Goal: Task Accomplishment & Management: Manage account settings

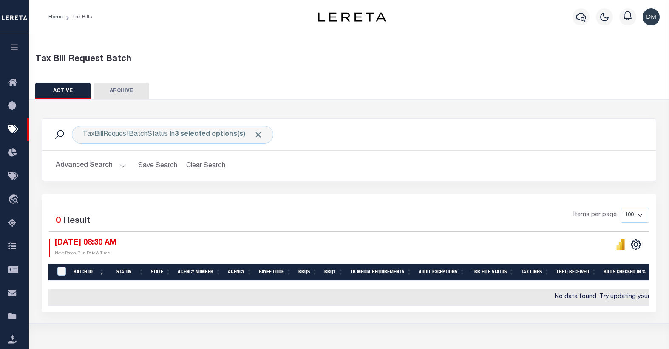
select select
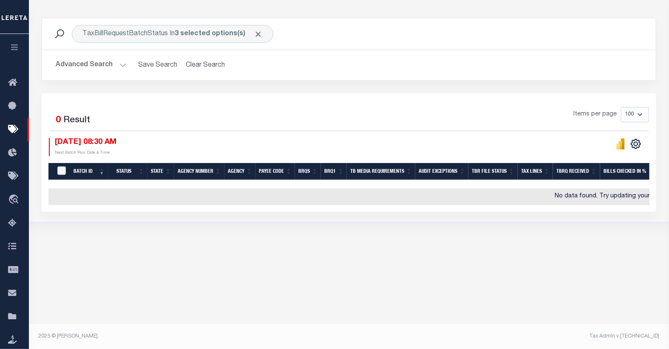
scroll to position [101, 0]
click at [100, 69] on button "Advanced Search" at bounding box center [91, 65] width 71 height 17
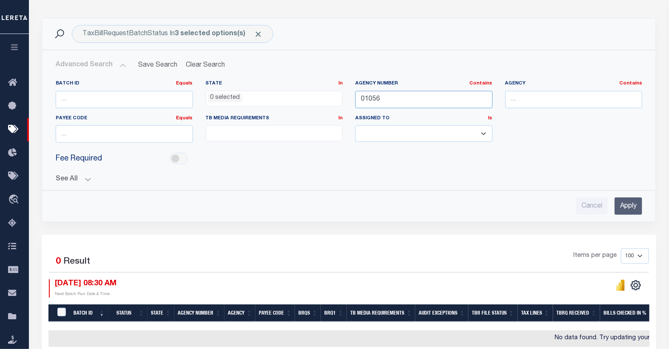
click at [370, 99] on input "01056" at bounding box center [423, 99] width 137 height 17
type input "22020"
click at [621, 198] on input "Apply" at bounding box center [629, 206] width 28 height 17
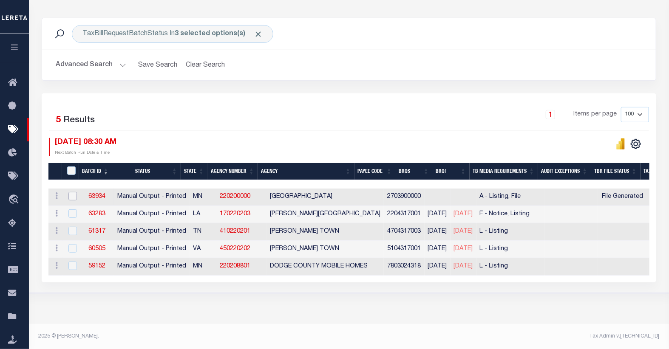
click at [72, 196] on input "checkbox" at bounding box center [72, 196] width 9 height 9
checkbox input "true"
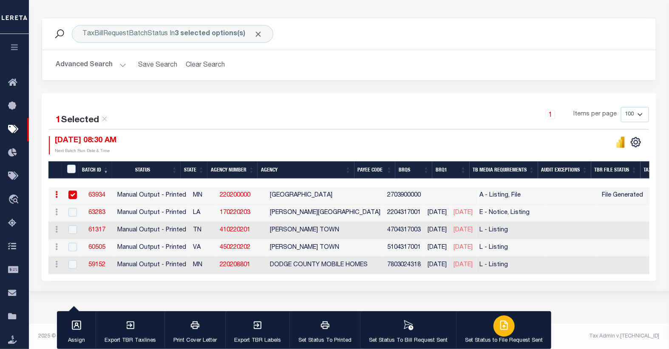
click at [501, 328] on icon "button" at bounding box center [504, 325] width 7 height 9
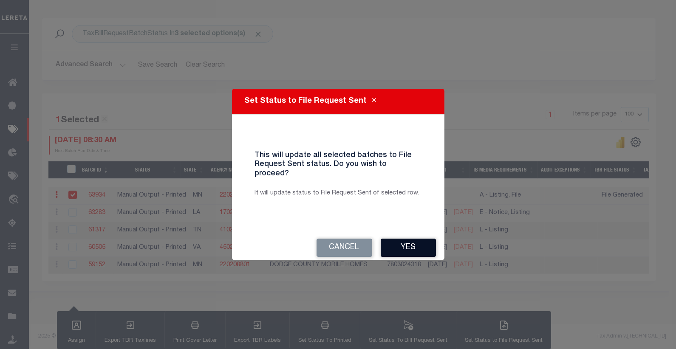
click at [405, 245] on button "Yes" at bounding box center [408, 248] width 55 height 18
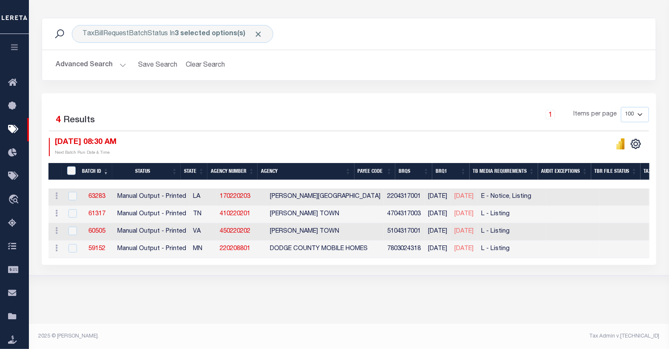
click at [101, 67] on button "Advanced Search" at bounding box center [91, 65] width 71 height 17
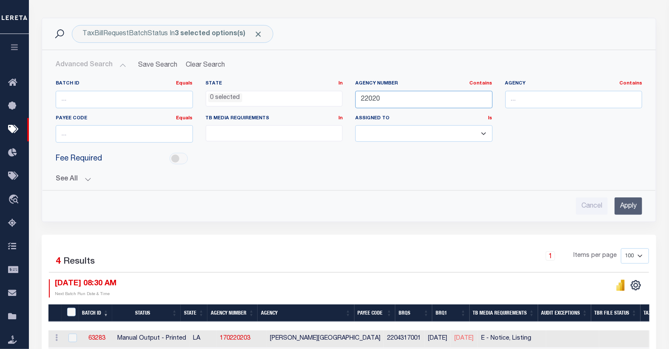
click at [372, 99] on input "22020" at bounding box center [423, 99] width 137 height 17
type input "16024"
click at [626, 203] on input "Apply" at bounding box center [629, 206] width 28 height 17
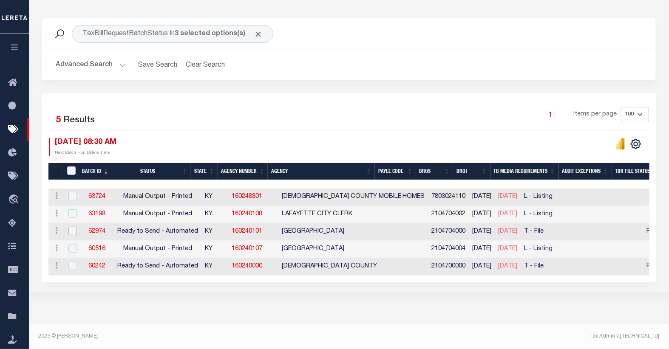
click at [71, 232] on input "checkbox" at bounding box center [72, 231] width 9 height 9
checkbox input "true"
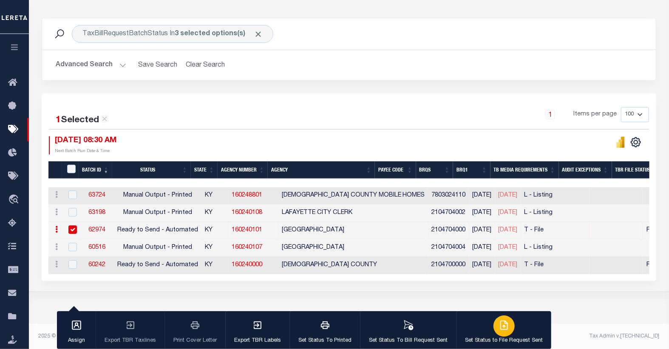
click at [499, 324] on icon "button" at bounding box center [504, 325] width 10 height 10
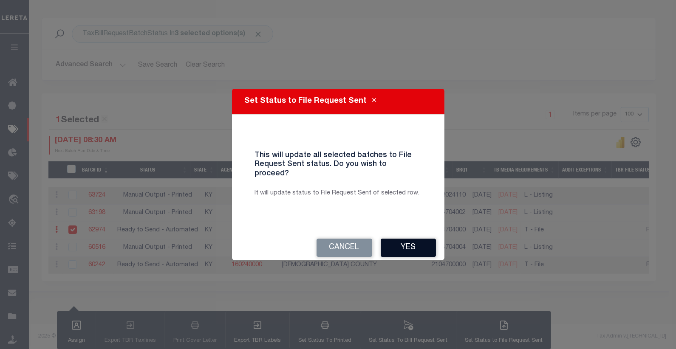
click at [401, 243] on button "Yes" at bounding box center [408, 248] width 55 height 18
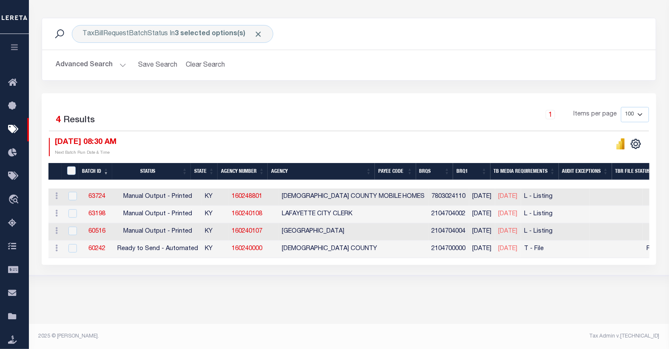
click at [95, 65] on button "Advanced Search" at bounding box center [91, 65] width 71 height 17
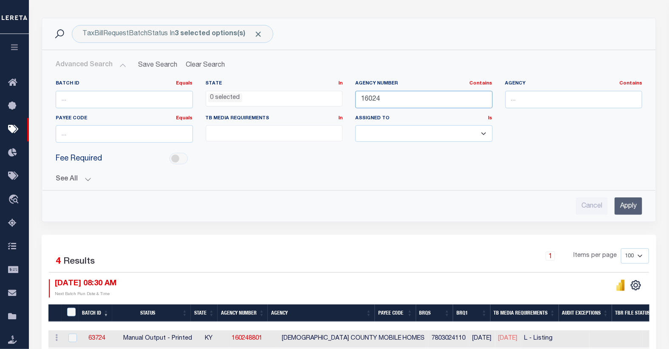
click at [369, 98] on input "16024" at bounding box center [423, 99] width 137 height 17
click at [624, 210] on input "Apply" at bounding box center [629, 206] width 28 height 17
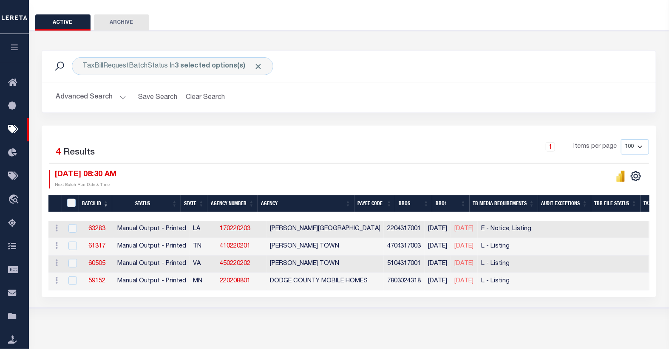
scroll to position [0, 0]
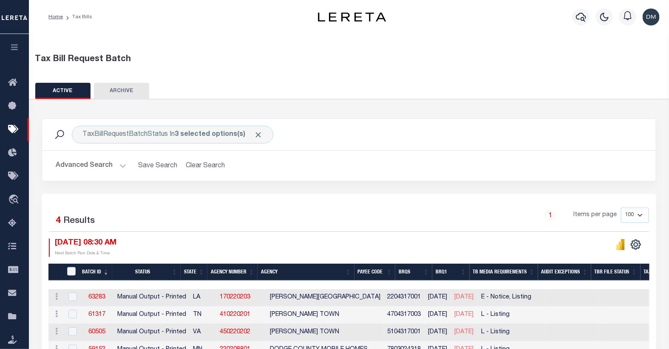
click at [94, 164] on button "Advanced Search" at bounding box center [91, 166] width 71 height 17
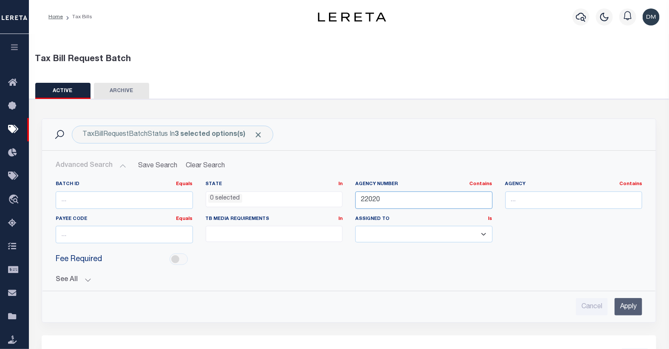
click at [400, 202] on input "22020" at bounding box center [423, 200] width 137 height 17
type input "220280000"
click at [633, 306] on input "Apply" at bounding box center [629, 306] width 28 height 17
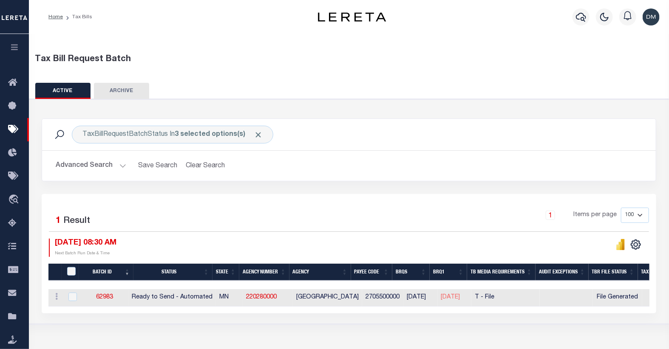
scroll to position [101, 0]
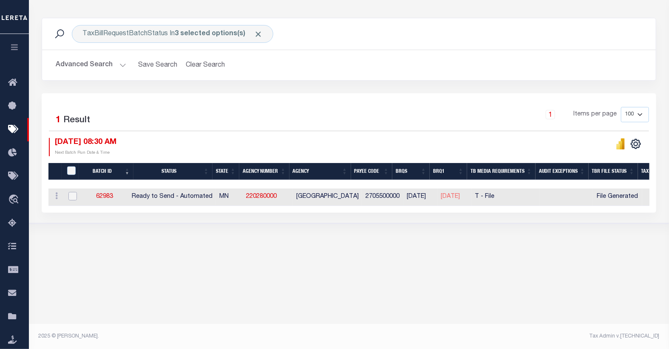
click at [74, 198] on input "checkbox" at bounding box center [72, 196] width 9 height 9
checkbox input "true"
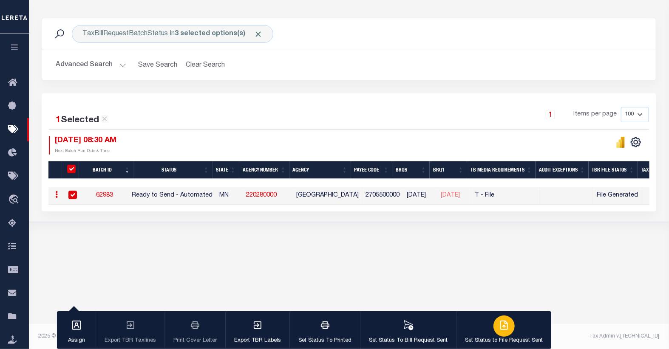
click at [503, 333] on div "button" at bounding box center [503, 326] width 21 height 21
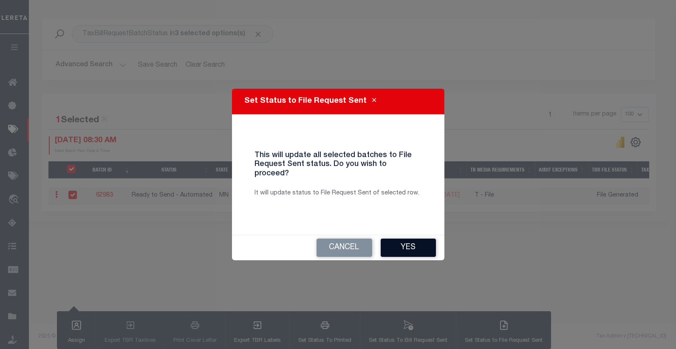
click at [401, 244] on button "Yes" at bounding box center [408, 248] width 55 height 18
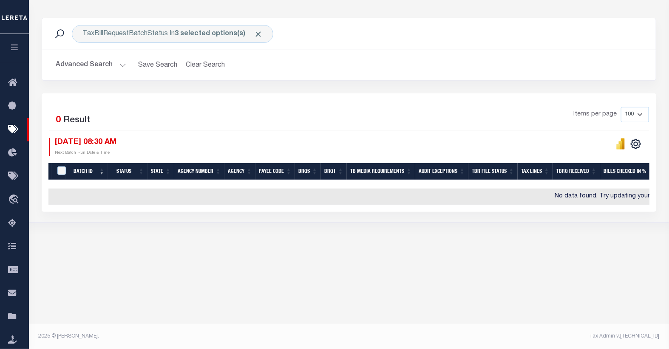
click at [112, 68] on button "Advanced Search" at bounding box center [91, 65] width 71 height 17
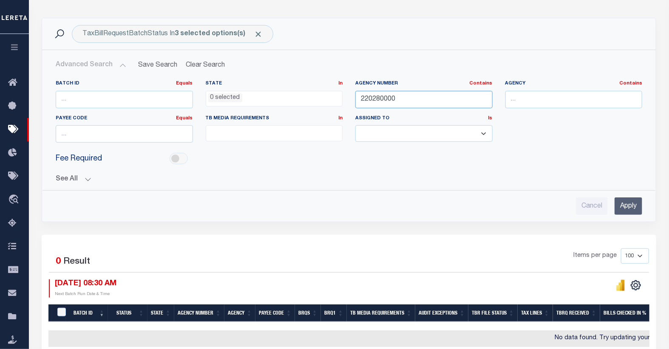
click at [383, 101] on input "220280000" at bounding box center [423, 99] width 137 height 17
type input "310300601"
click at [631, 210] on input "Apply" at bounding box center [629, 206] width 28 height 17
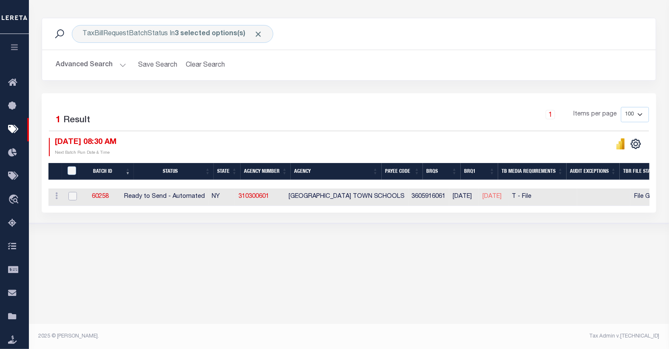
click at [71, 196] on input "checkbox" at bounding box center [72, 196] width 9 height 9
checkbox input "true"
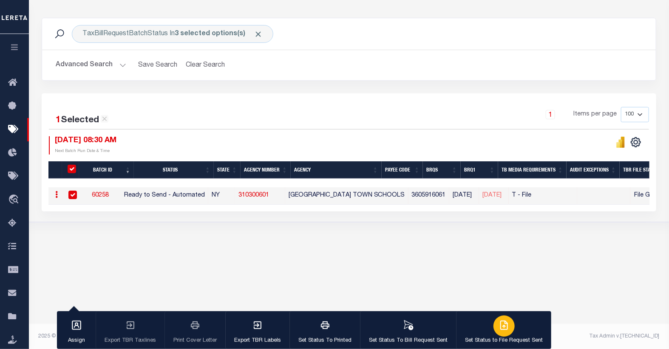
click at [500, 324] on icon "button" at bounding box center [504, 325] width 10 height 10
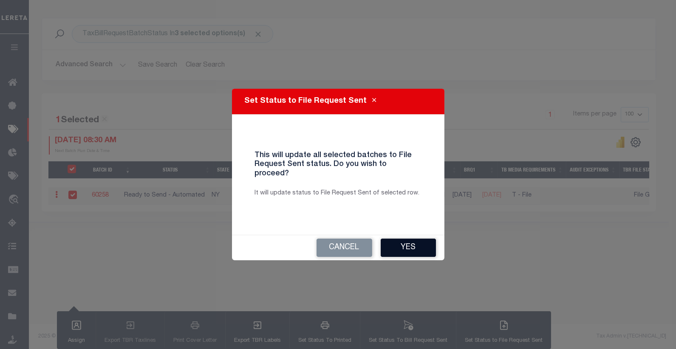
click at [414, 239] on button "Yes" at bounding box center [408, 248] width 55 height 18
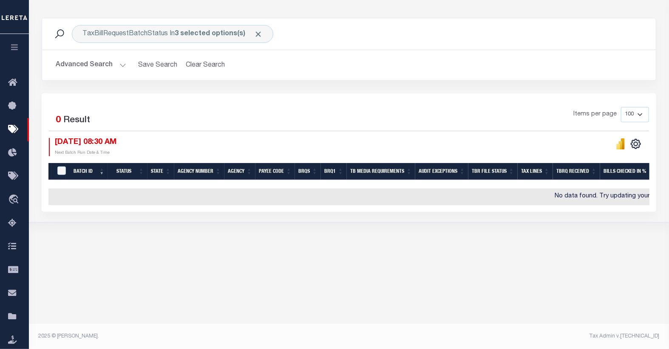
click at [94, 64] on button "Advanced Search" at bounding box center [91, 65] width 71 height 17
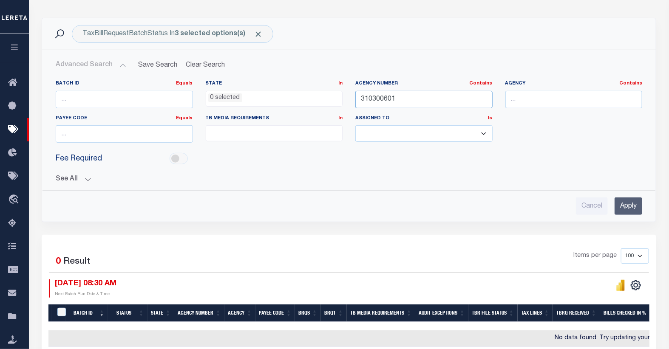
click at [382, 101] on input "310300601" at bounding box center [423, 99] width 137 height 17
type input "390110000"
click at [629, 205] on input "Apply" at bounding box center [629, 206] width 28 height 17
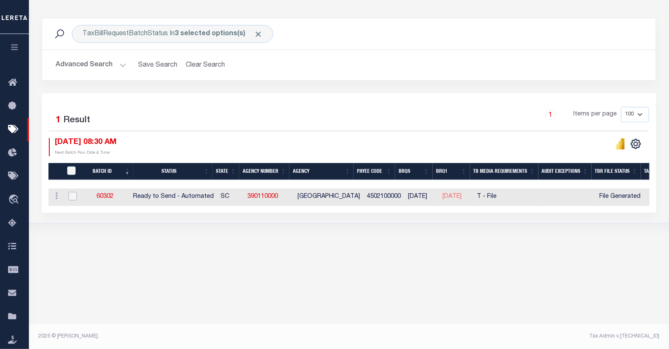
click at [71, 198] on input "checkbox" at bounding box center [72, 196] width 9 height 9
checkbox input "true"
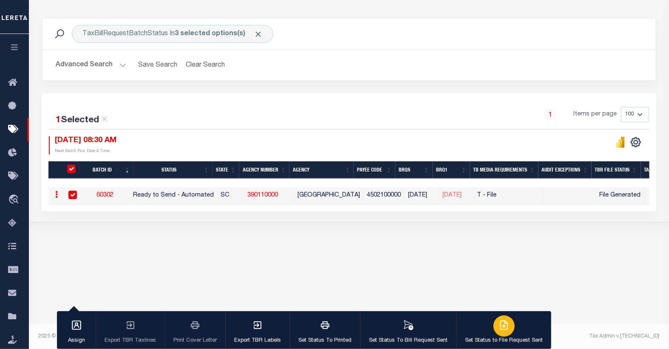
click at [500, 325] on icon "button" at bounding box center [504, 325] width 10 height 10
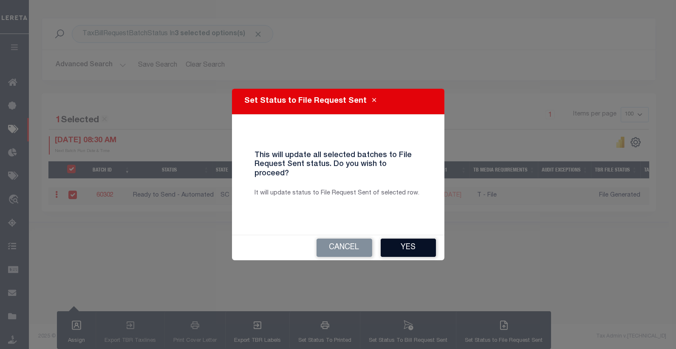
click at [410, 247] on button "Yes" at bounding box center [408, 248] width 55 height 18
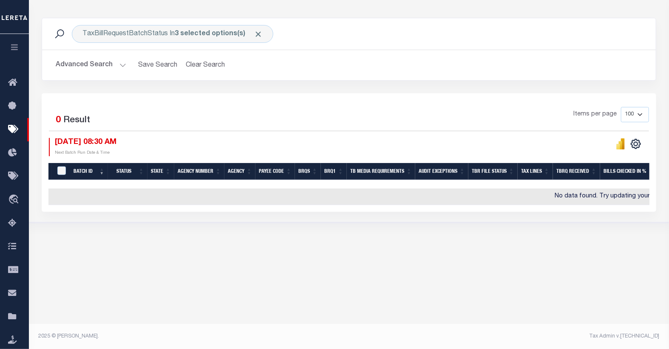
click at [95, 62] on button "Advanced Search" at bounding box center [91, 65] width 71 height 17
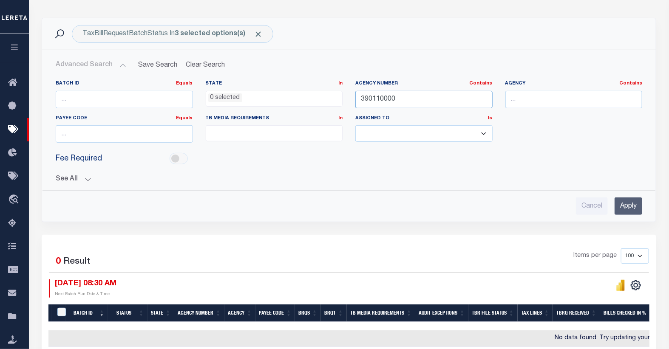
click at [380, 97] on input "390110000" at bounding box center [423, 99] width 137 height 17
type input "390120000"
click at [625, 206] on input "Apply" at bounding box center [629, 206] width 28 height 17
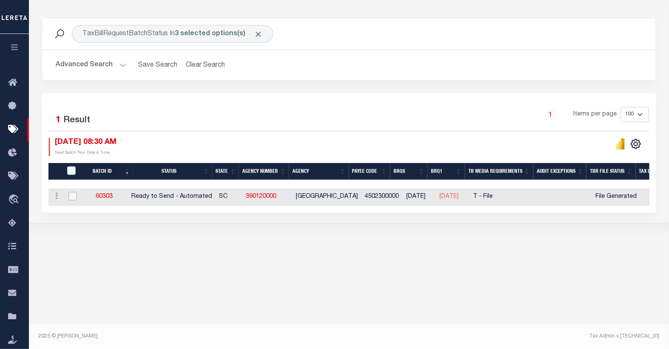
click at [74, 196] on input "checkbox" at bounding box center [72, 196] width 9 height 9
checkbox input "true"
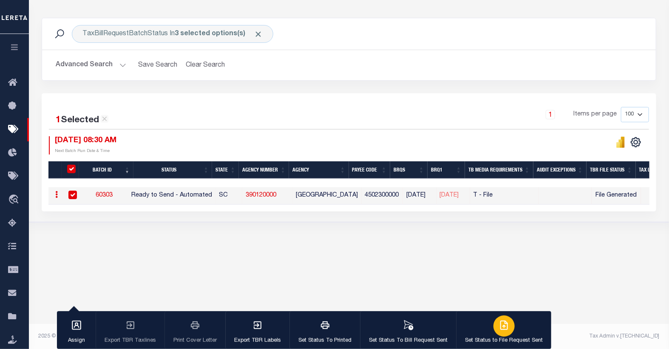
click at [503, 332] on div "button" at bounding box center [503, 326] width 21 height 21
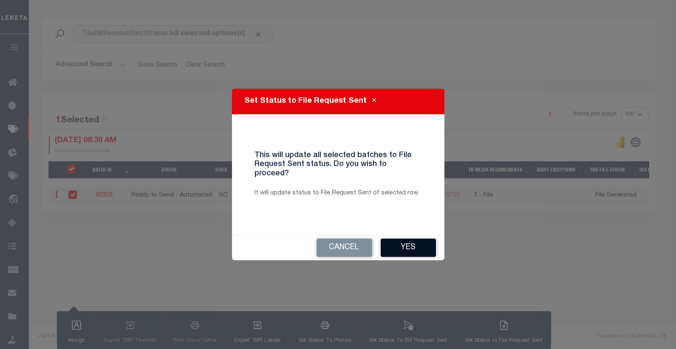
click at [402, 243] on button "Yes" at bounding box center [408, 248] width 55 height 18
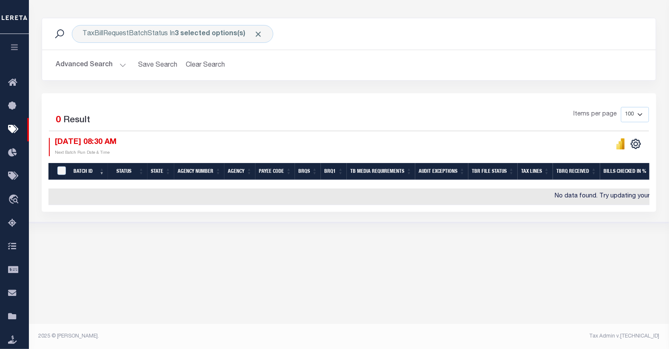
click at [87, 62] on button "Advanced Search" at bounding box center [91, 65] width 71 height 17
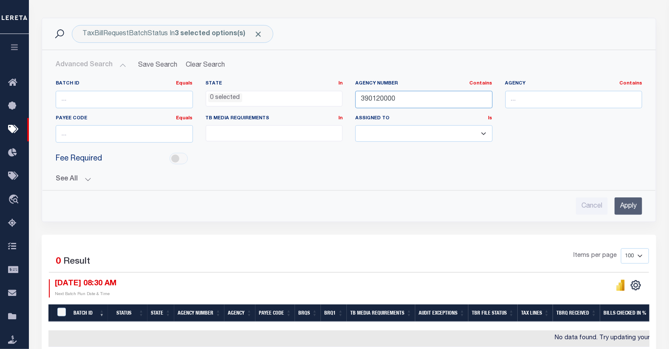
click at [377, 100] on input "390120000" at bounding box center [423, 99] width 137 height 17
type input "390180000"
click at [635, 204] on input "Apply" at bounding box center [629, 206] width 28 height 17
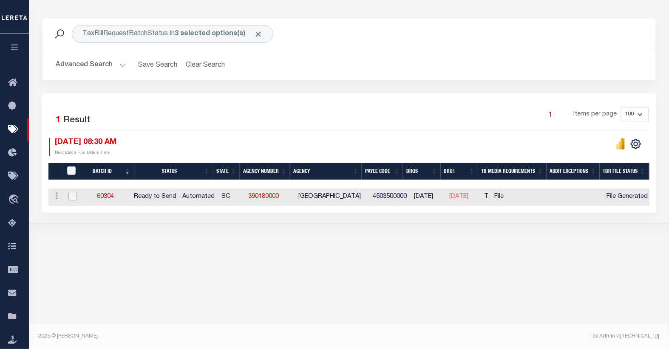
click at [73, 196] on input "checkbox" at bounding box center [72, 196] width 9 height 9
checkbox input "true"
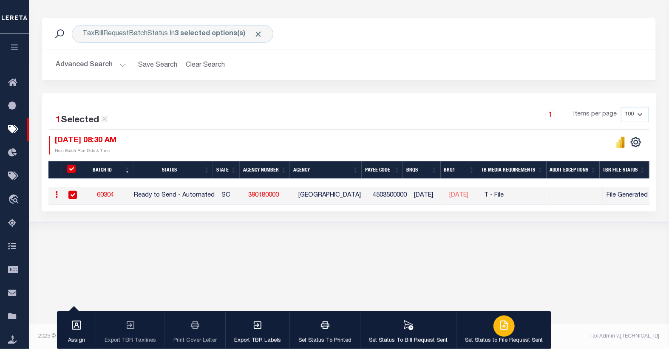
click at [503, 326] on icon "button" at bounding box center [505, 324] width 5 height 7
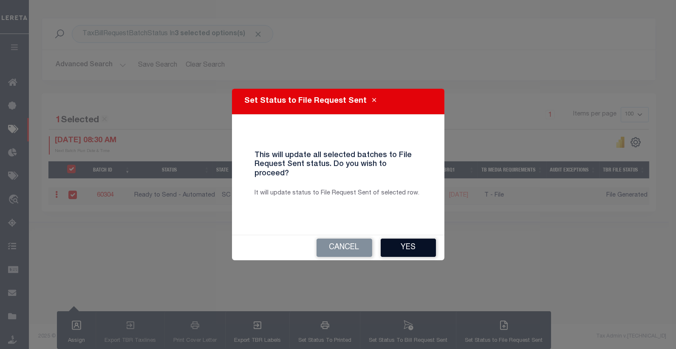
click at [411, 243] on button "Yes" at bounding box center [408, 248] width 55 height 18
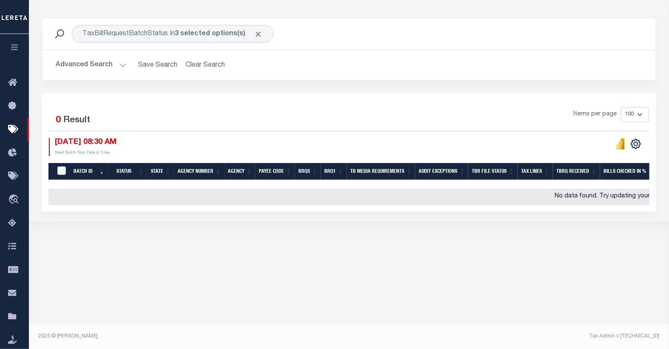
click at [109, 67] on button "Advanced Search" at bounding box center [91, 65] width 71 height 17
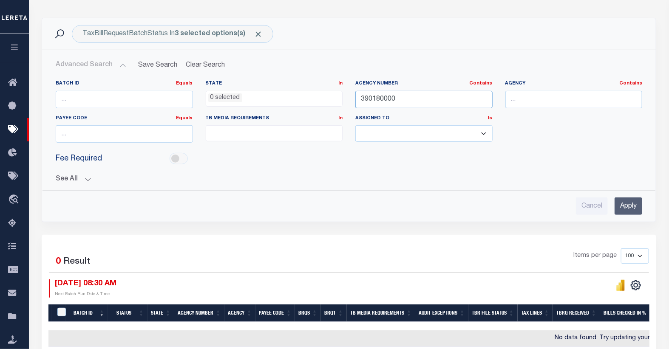
click at [379, 99] on input "390180000" at bounding box center [423, 99] width 137 height 17
type input "390190000"
click at [625, 205] on input "Apply" at bounding box center [629, 206] width 28 height 17
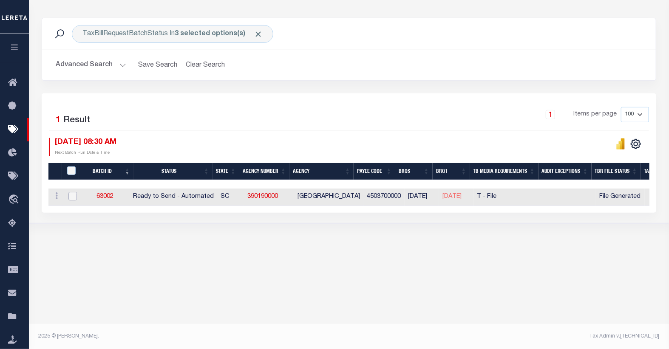
click at [69, 197] on input "checkbox" at bounding box center [72, 196] width 9 height 9
checkbox input "true"
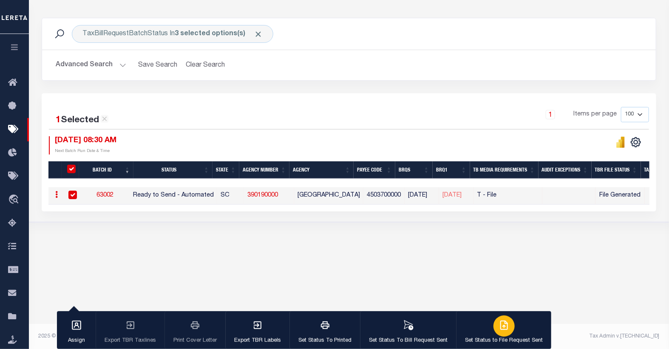
click at [493, 320] on div "button" at bounding box center [503, 326] width 21 height 21
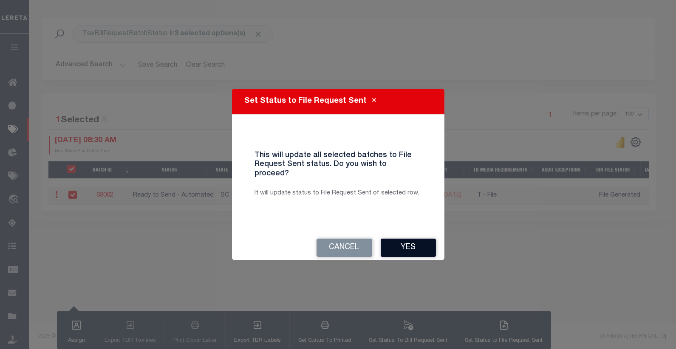
click at [402, 244] on button "Yes" at bounding box center [408, 248] width 55 height 18
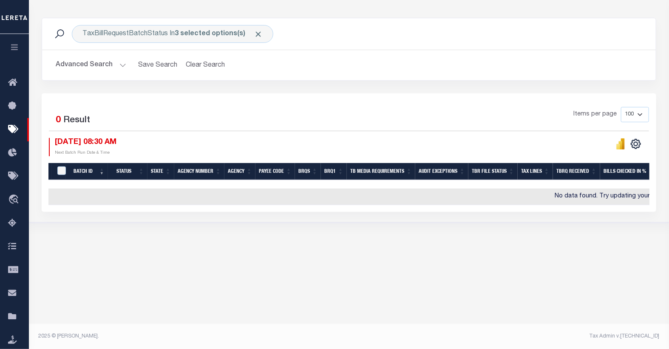
click at [81, 66] on button "Advanced Search" at bounding box center [91, 65] width 71 height 17
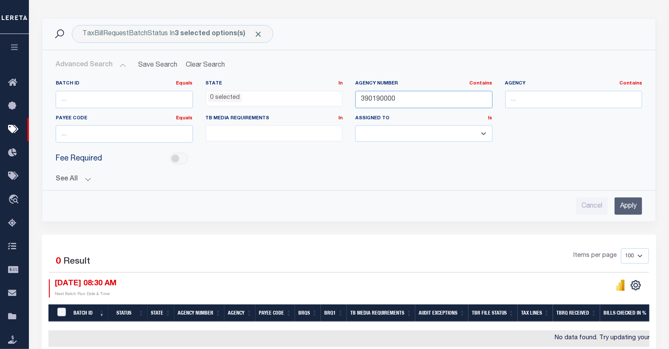
click at [372, 99] on input "390190000" at bounding box center [423, 99] width 137 height 17
type input "410070101"
click at [633, 203] on input "Apply" at bounding box center [629, 206] width 28 height 17
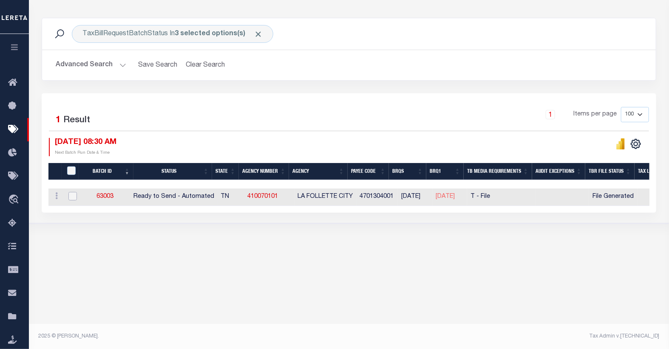
click at [73, 197] on input "checkbox" at bounding box center [72, 196] width 9 height 9
checkbox input "true"
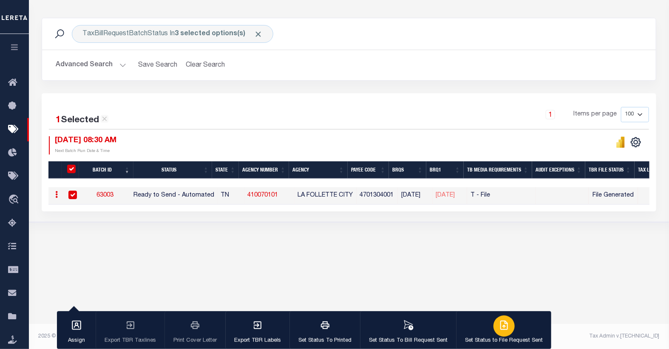
click at [499, 325] on icon "button" at bounding box center [504, 325] width 10 height 10
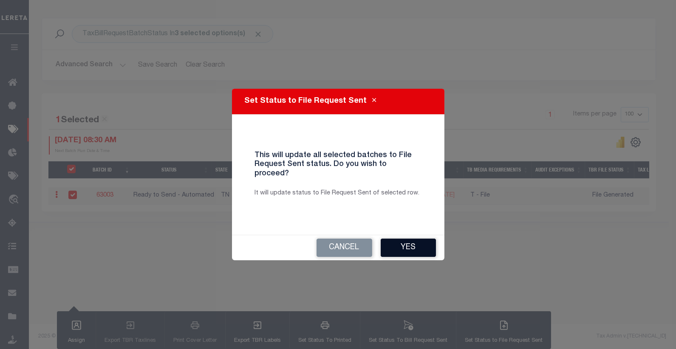
click at [411, 241] on button "Yes" at bounding box center [408, 248] width 55 height 18
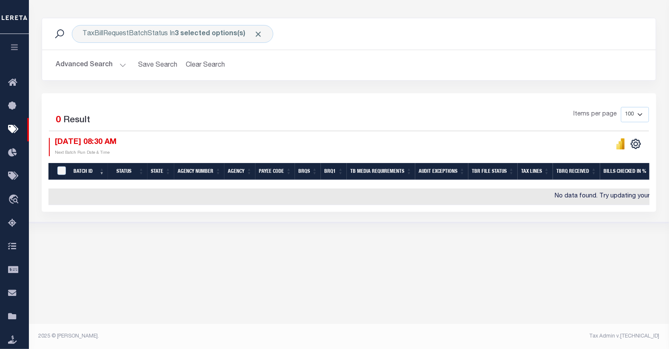
click at [102, 62] on button "Advanced Search" at bounding box center [91, 65] width 71 height 17
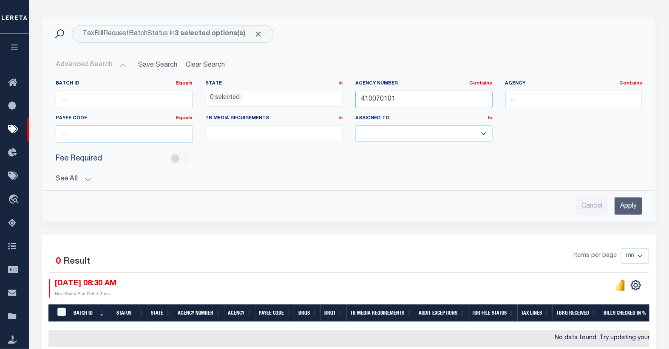
click at [371, 99] on input "410070101" at bounding box center [423, 99] width 137 height 17
click at [630, 209] on input "Apply" at bounding box center [629, 206] width 28 height 17
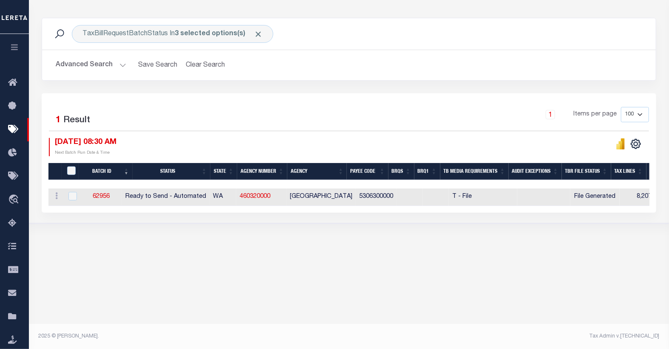
click at [85, 62] on button "Advanced Search" at bounding box center [91, 65] width 71 height 17
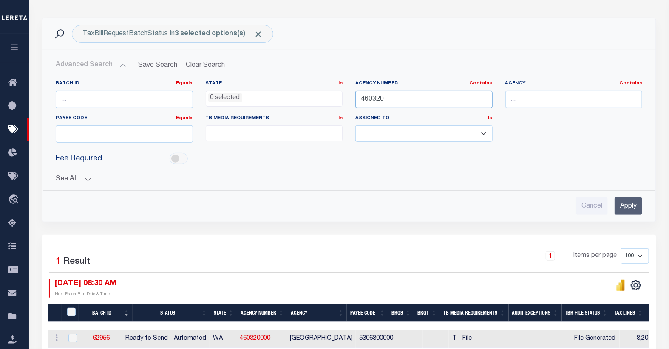
click at [379, 99] on input "460320" at bounding box center [423, 99] width 137 height 17
type input "410140"
click at [624, 206] on input "Apply" at bounding box center [629, 206] width 28 height 17
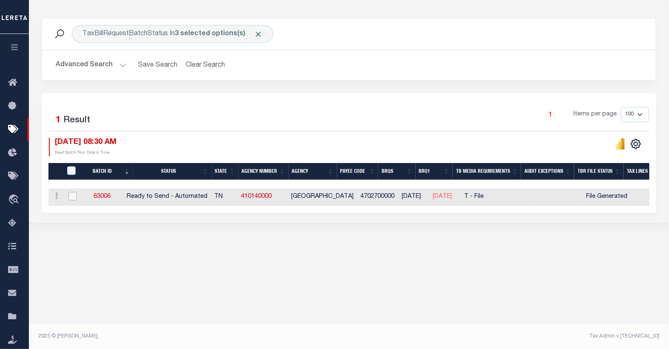
click at [71, 196] on input "checkbox" at bounding box center [72, 196] width 9 height 9
checkbox input "true"
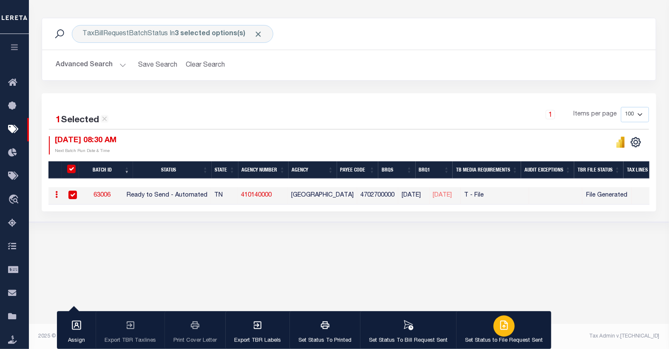
click at [500, 322] on icon "button" at bounding box center [504, 325] width 10 height 10
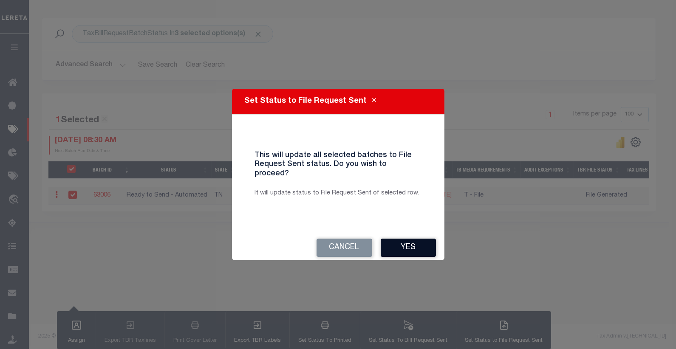
click at [415, 244] on button "Yes" at bounding box center [408, 248] width 55 height 18
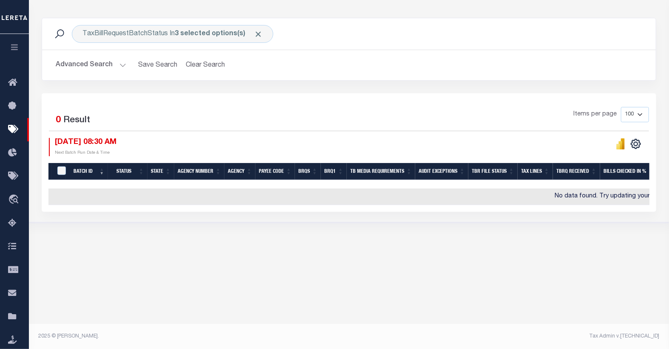
click at [104, 66] on button "Advanced Search" at bounding box center [91, 65] width 71 height 17
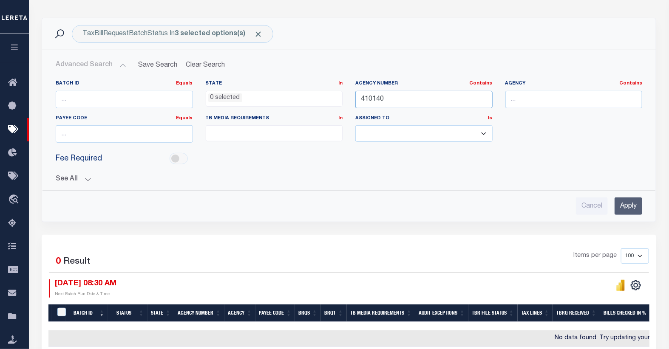
click at [372, 98] on input "410140" at bounding box center [423, 99] width 137 height 17
type input "410150101"
click at [621, 206] on input "Apply" at bounding box center [629, 206] width 28 height 17
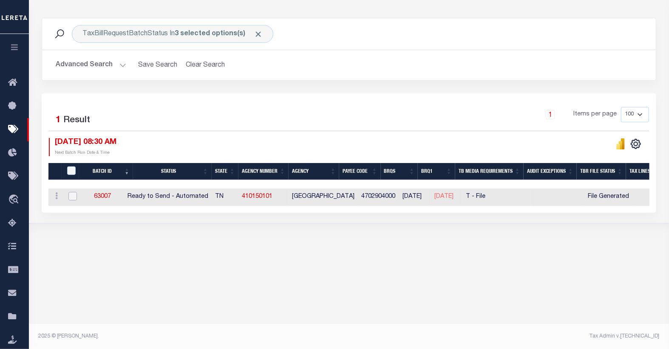
click at [73, 198] on input "checkbox" at bounding box center [72, 196] width 9 height 9
checkbox input "true"
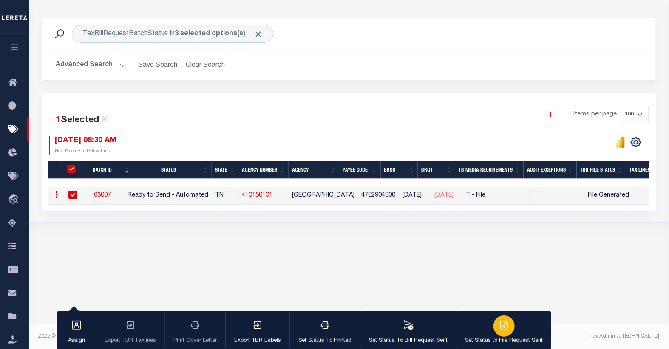
click at [502, 326] on icon "button" at bounding box center [504, 325] width 10 height 10
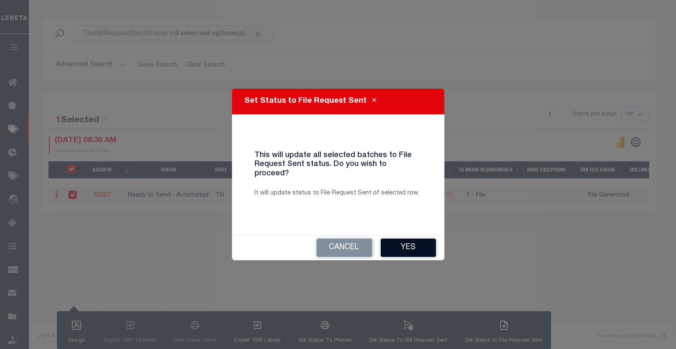
click at [401, 239] on button "Yes" at bounding box center [408, 248] width 55 height 18
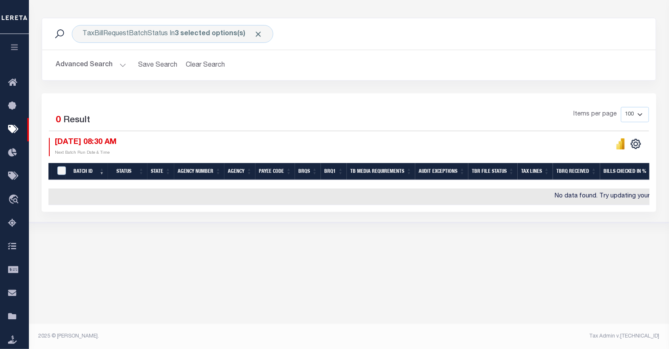
click at [66, 61] on button "Advanced Search" at bounding box center [91, 65] width 71 height 17
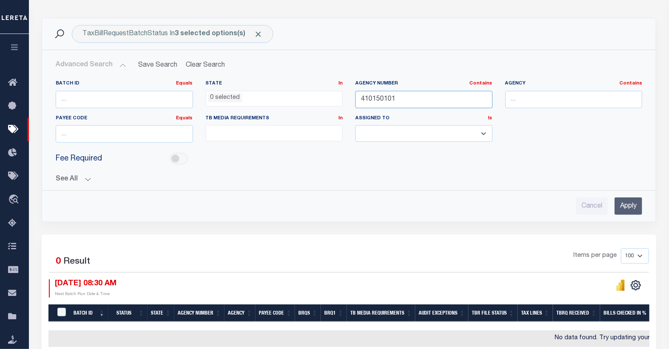
click at [376, 98] on input "410150101" at bounding box center [423, 99] width 137 height 17
click at [377, 98] on input "410150101" at bounding box center [423, 99] width 137 height 17
type input "410170"
click at [628, 210] on input "Apply" at bounding box center [629, 206] width 28 height 17
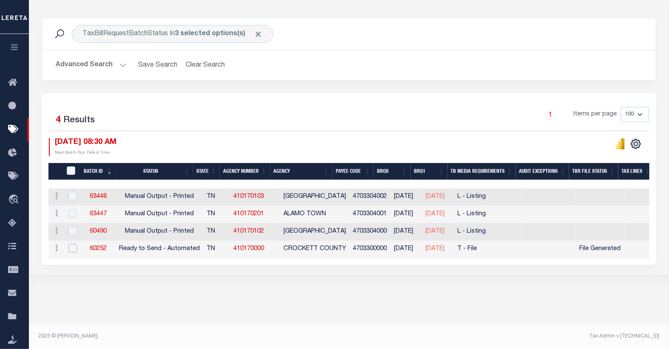
click at [71, 250] on input "checkbox" at bounding box center [72, 248] width 9 height 9
checkbox input "true"
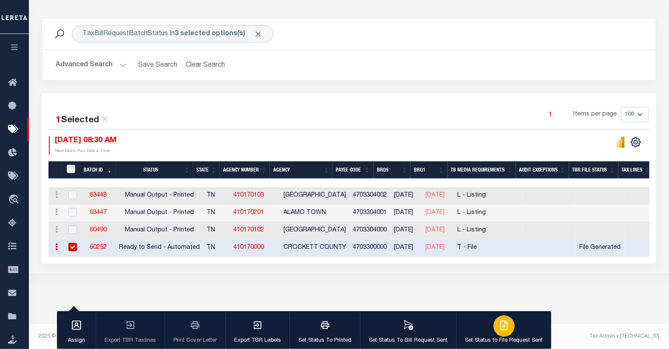
click at [499, 326] on icon "button" at bounding box center [504, 325] width 10 height 10
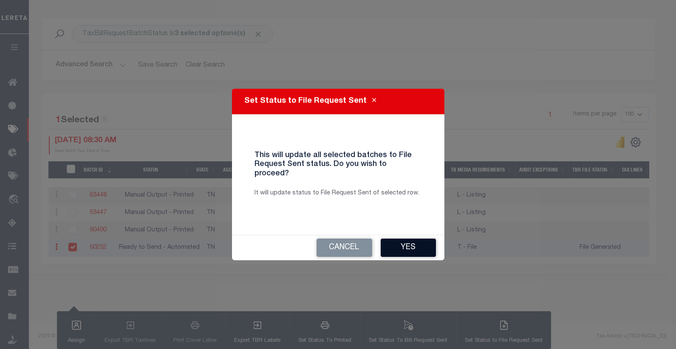
click at [403, 243] on button "Yes" at bounding box center [408, 248] width 55 height 18
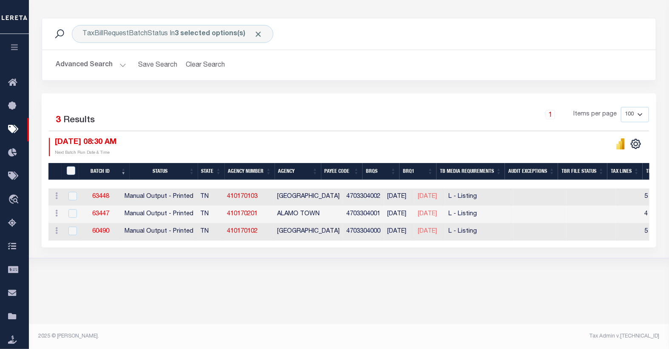
click at [103, 65] on button "Advanced Search" at bounding box center [91, 65] width 71 height 17
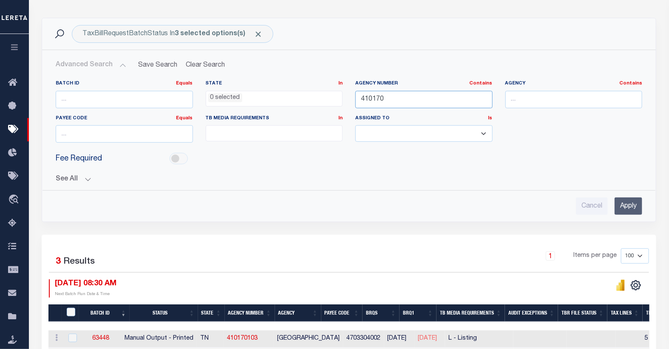
click at [379, 101] on input "410170" at bounding box center [423, 99] width 137 height 17
type input "410260103"
click at [625, 206] on input "Apply" at bounding box center [629, 206] width 28 height 17
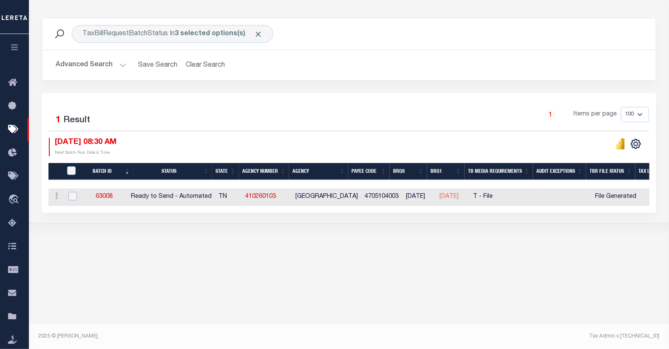
click at [69, 198] on input "checkbox" at bounding box center [72, 196] width 9 height 9
checkbox input "true"
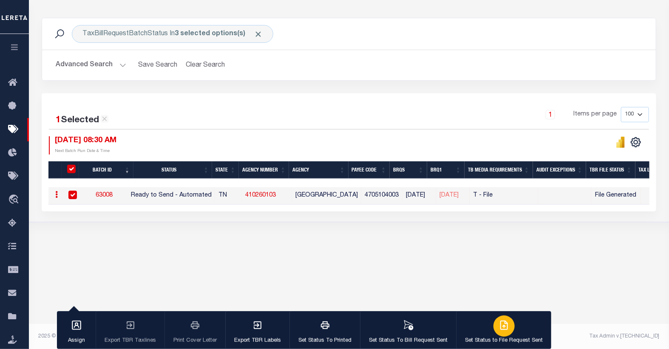
click at [499, 326] on icon "button" at bounding box center [504, 325] width 10 height 10
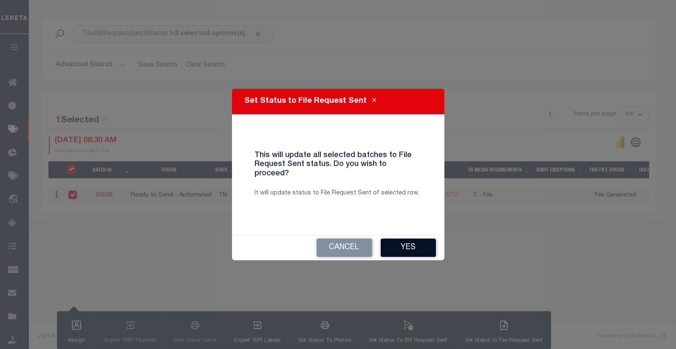
click at [410, 242] on button "Yes" at bounding box center [408, 248] width 55 height 18
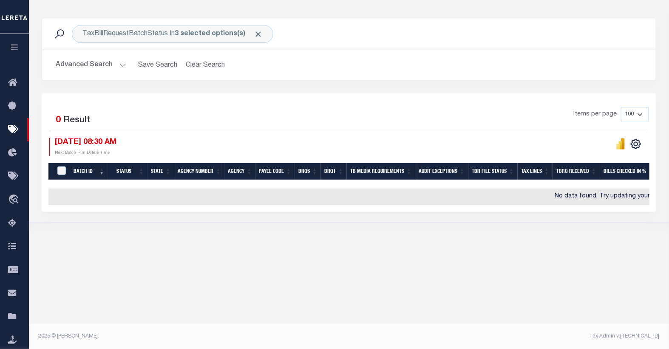
click at [99, 62] on button "Advanced Search" at bounding box center [91, 65] width 71 height 17
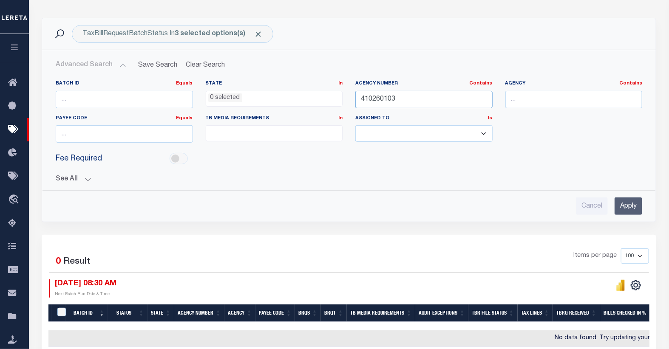
click at [400, 101] on input "410260103" at bounding box center [423, 99] width 137 height 17
type input "410260106"
click at [632, 201] on input "Apply" at bounding box center [629, 206] width 28 height 17
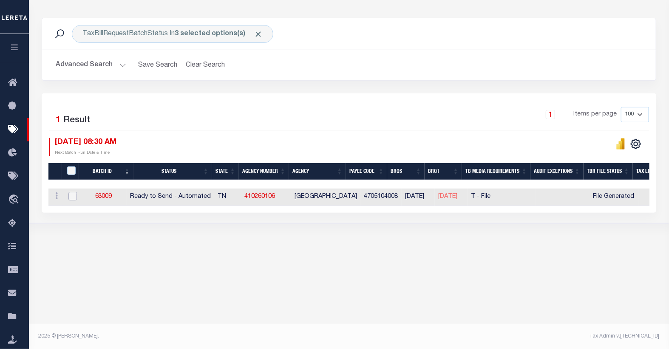
click at [73, 197] on input "checkbox" at bounding box center [72, 196] width 9 height 9
checkbox input "true"
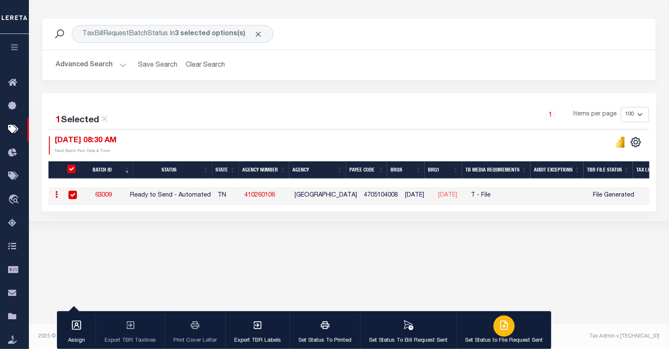
click at [503, 321] on icon "button" at bounding box center [504, 325] width 10 height 10
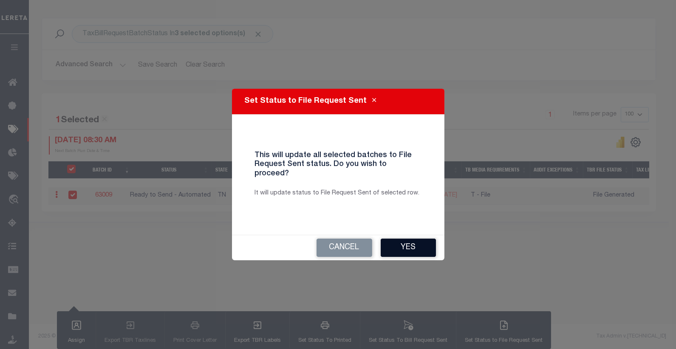
click at [405, 240] on button "Yes" at bounding box center [408, 248] width 55 height 18
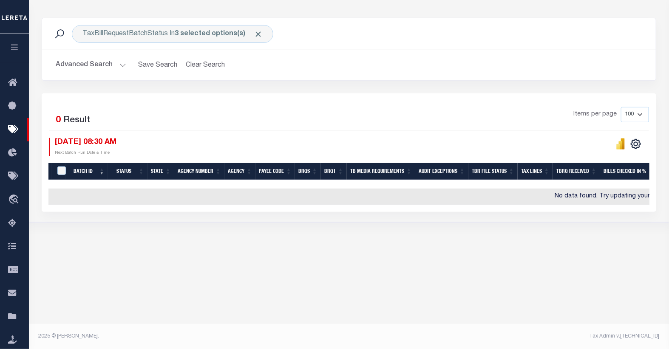
click at [108, 63] on button "Advanced Search" at bounding box center [91, 65] width 71 height 17
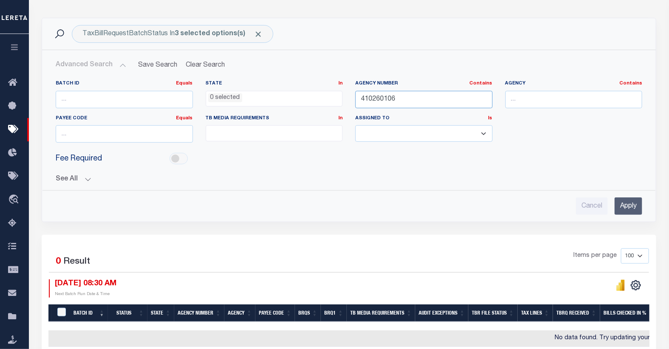
click at [376, 102] on input "410260106" at bounding box center [423, 99] width 137 height 17
type input "41034000"
click at [626, 206] on input "Apply" at bounding box center [629, 206] width 28 height 17
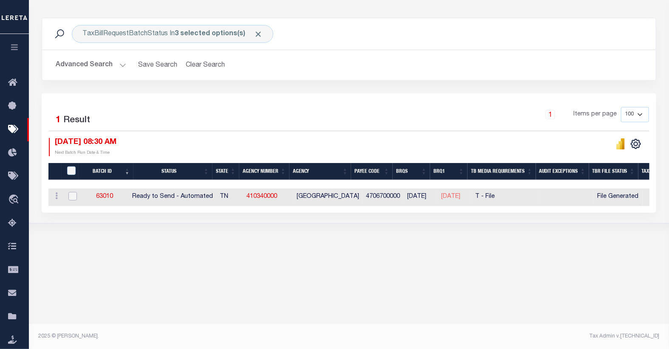
click at [72, 197] on input "checkbox" at bounding box center [72, 196] width 9 height 9
checkbox input "true"
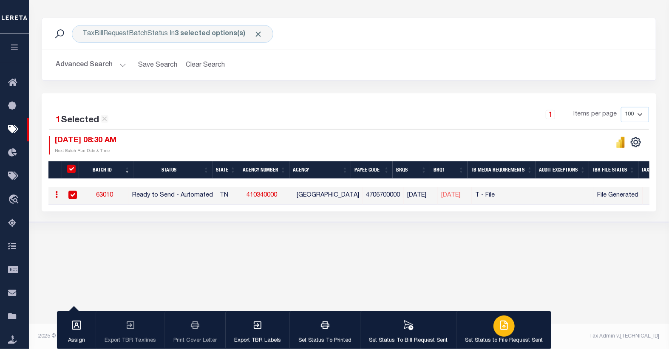
click at [503, 327] on icon "button" at bounding box center [505, 324] width 5 height 7
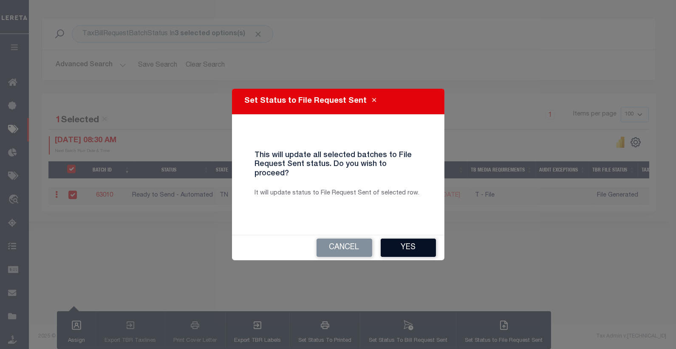
click at [398, 247] on button "Yes" at bounding box center [408, 248] width 55 height 18
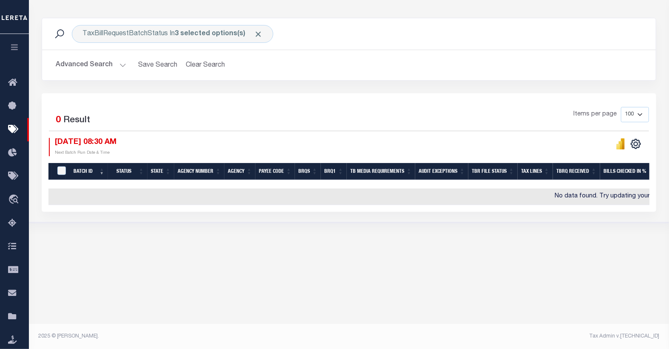
click at [113, 65] on button "Advanced Search" at bounding box center [91, 65] width 71 height 17
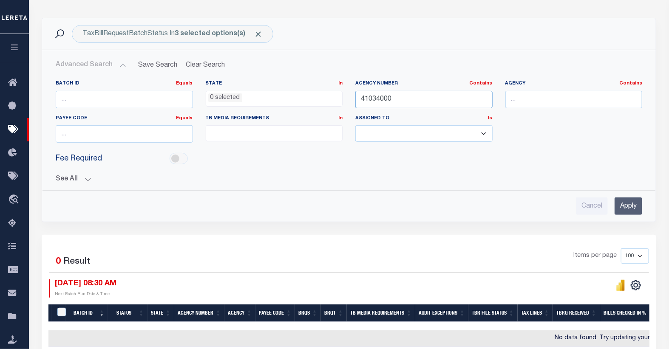
click at [378, 99] on input "41034000" at bounding box center [423, 99] width 137 height 17
type input "41056000"
click at [624, 205] on input "Apply" at bounding box center [629, 206] width 28 height 17
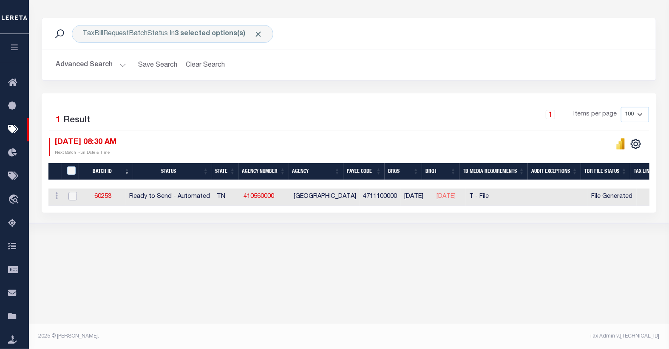
click at [71, 194] on input "checkbox" at bounding box center [72, 196] width 9 height 9
checkbox input "true"
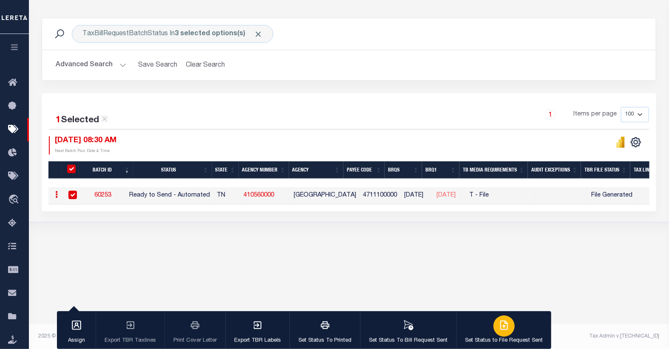
click at [503, 328] on icon "button" at bounding box center [504, 325] width 10 height 10
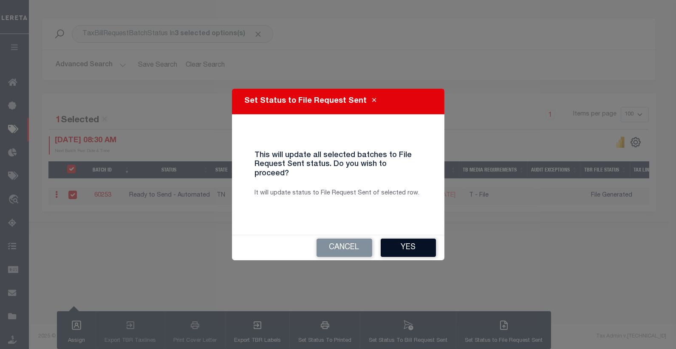
click at [408, 245] on button "Yes" at bounding box center [408, 248] width 55 height 18
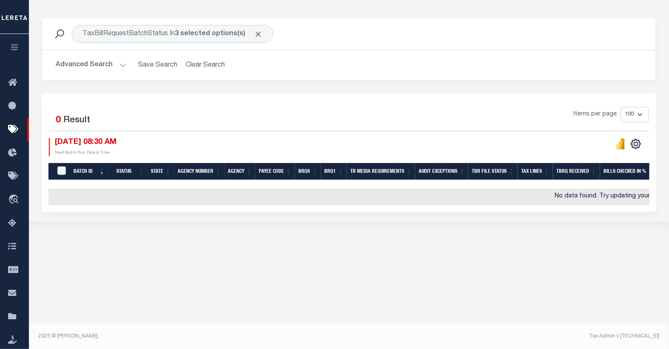
click at [83, 62] on button "Advanced Search" at bounding box center [91, 65] width 71 height 17
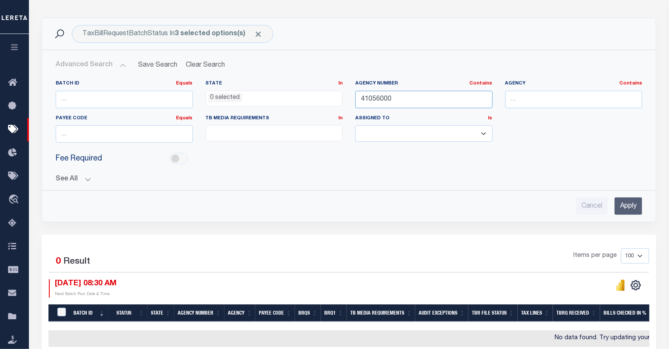
click at [385, 100] on input "41056000" at bounding box center [423, 99] width 137 height 17
type input "410600102"
click at [624, 210] on input "Apply" at bounding box center [629, 206] width 28 height 17
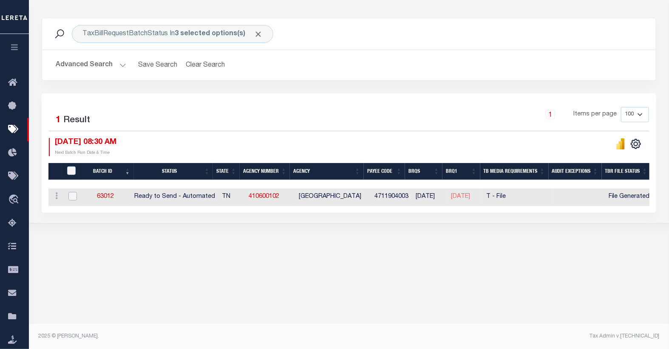
click at [74, 198] on input "checkbox" at bounding box center [72, 196] width 9 height 9
checkbox input "true"
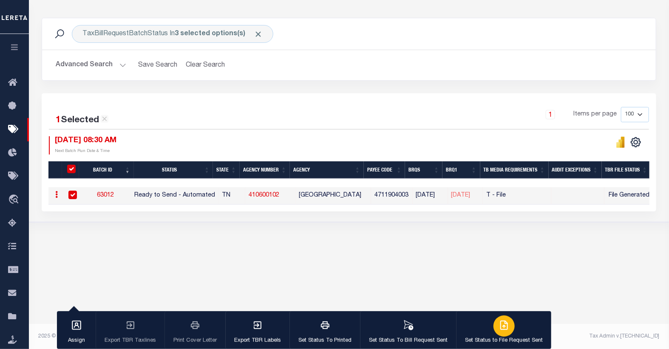
click at [503, 326] on icon "button" at bounding box center [504, 325] width 10 height 10
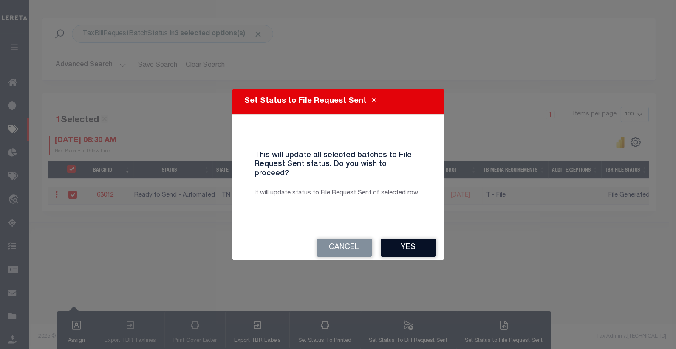
click at [412, 245] on button "Yes" at bounding box center [408, 248] width 55 height 18
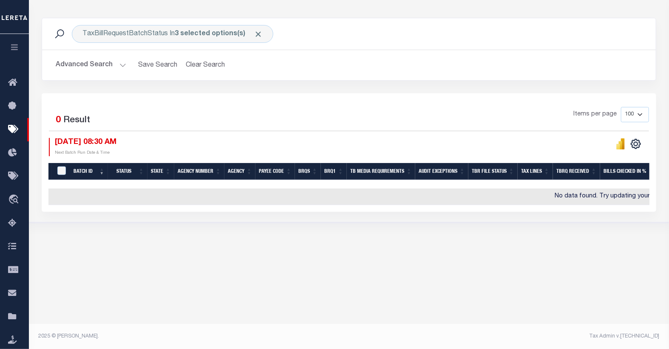
click at [103, 66] on button "Advanced Search" at bounding box center [91, 65] width 71 height 17
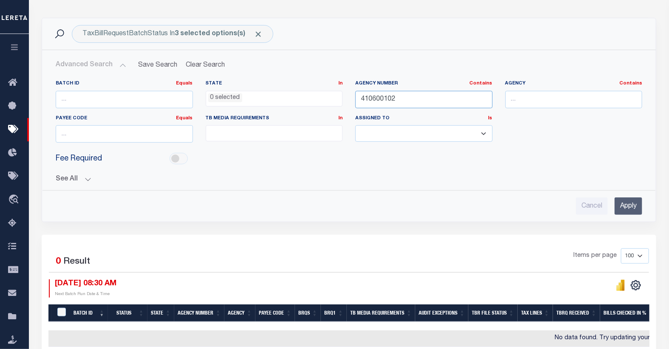
click at [378, 99] on input "410600102" at bounding box center [423, 99] width 137 height 17
type input "410620102"
click at [626, 202] on input "Apply" at bounding box center [629, 206] width 28 height 17
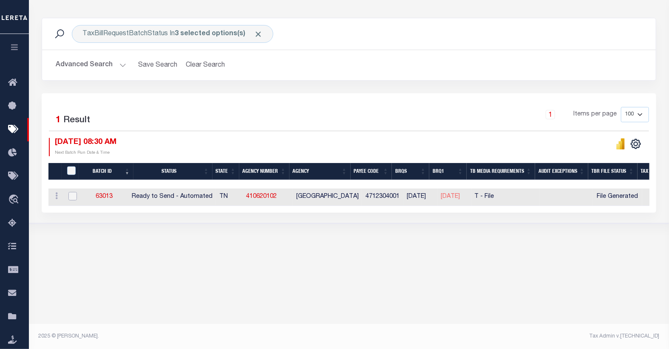
click at [71, 197] on input "checkbox" at bounding box center [72, 196] width 9 height 9
checkbox input "true"
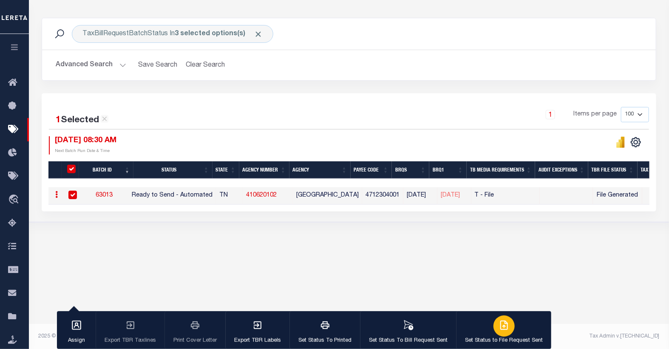
click at [504, 326] on icon "button" at bounding box center [504, 325] width 7 height 9
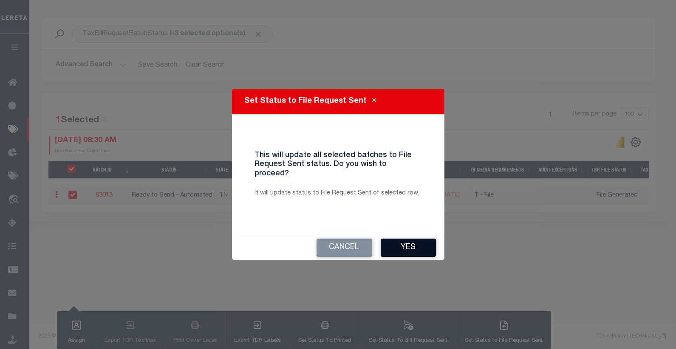
click at [407, 244] on button "Yes" at bounding box center [408, 248] width 55 height 18
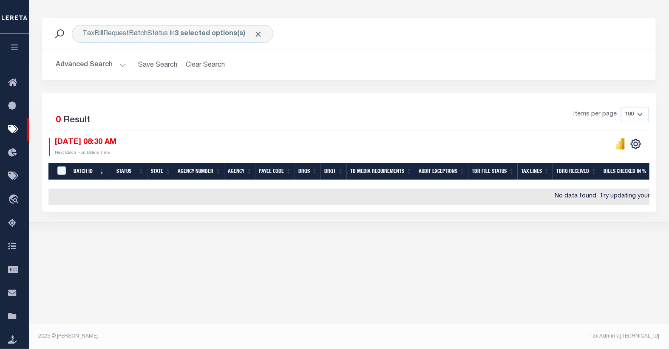
click at [94, 67] on button "Advanced Search" at bounding box center [91, 65] width 71 height 17
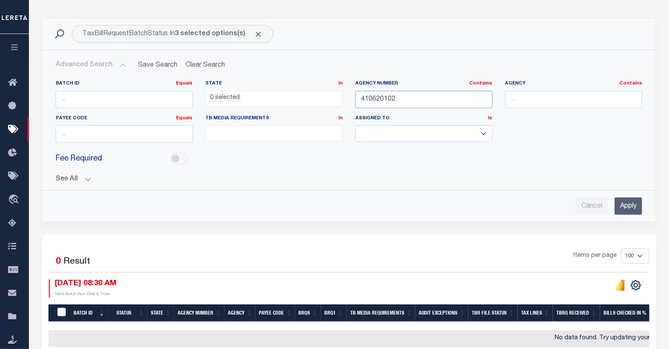
click at [383, 96] on input "410620102" at bounding box center [423, 99] width 137 height 17
type input "4106800"
click at [630, 203] on input "Apply" at bounding box center [629, 206] width 28 height 17
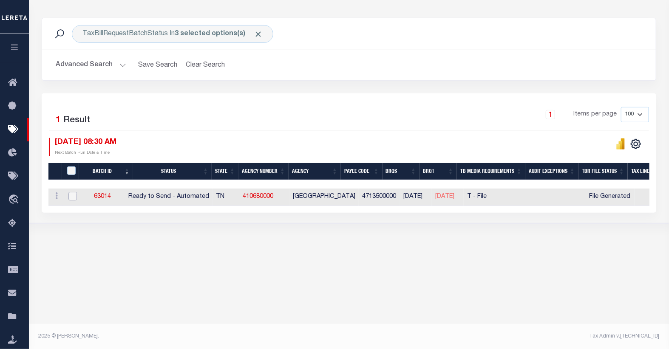
click at [74, 198] on input "checkbox" at bounding box center [72, 196] width 9 height 9
checkbox input "true"
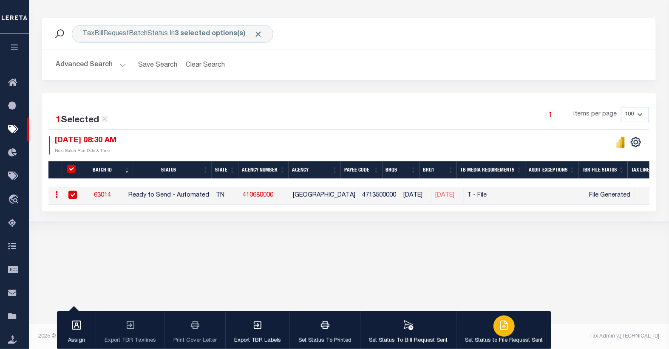
click at [499, 324] on icon "button" at bounding box center [504, 325] width 10 height 10
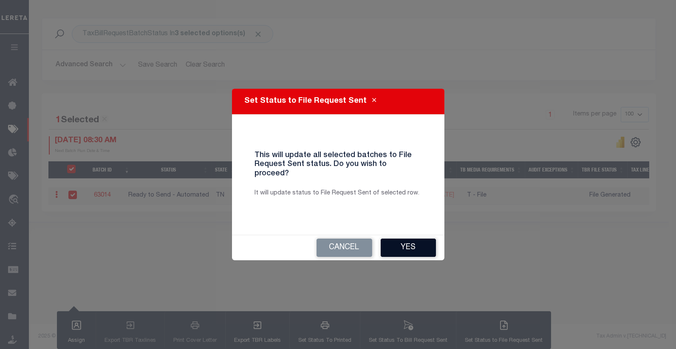
click at [406, 243] on button "Yes" at bounding box center [408, 248] width 55 height 18
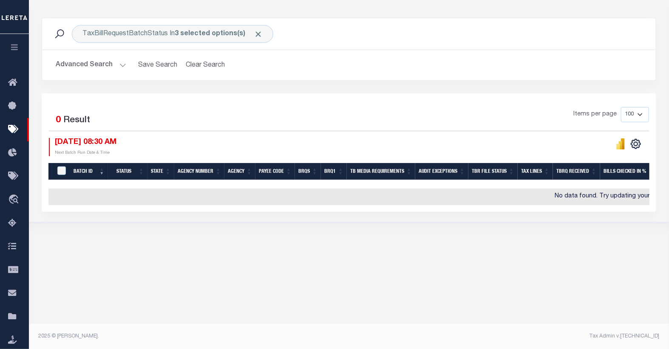
click at [105, 62] on button "Advanced Search" at bounding box center [91, 65] width 71 height 17
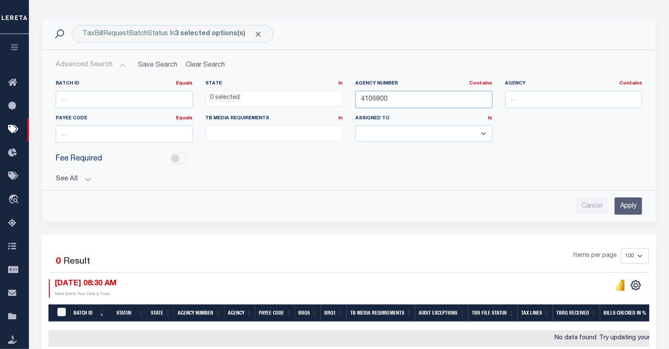
click at [377, 99] on input "4106800" at bounding box center [423, 99] width 137 height 17
type input "4106900"
click at [629, 201] on input "Apply" at bounding box center [629, 206] width 28 height 17
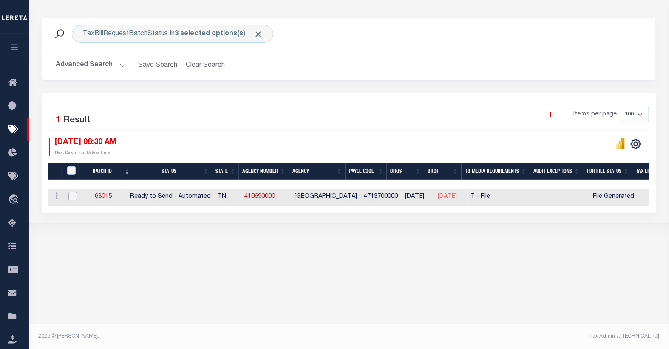
click at [71, 198] on input "checkbox" at bounding box center [72, 196] width 9 height 9
checkbox input "true"
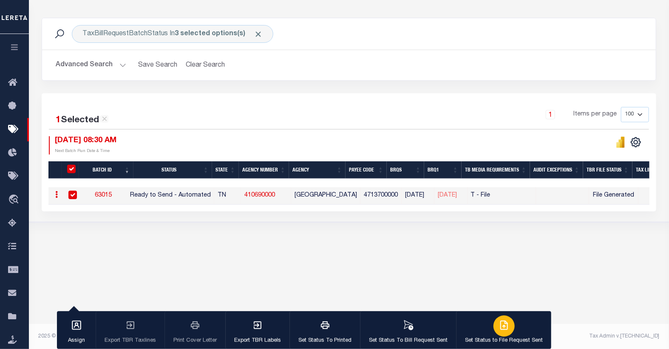
click at [499, 331] on icon "button" at bounding box center [504, 325] width 10 height 10
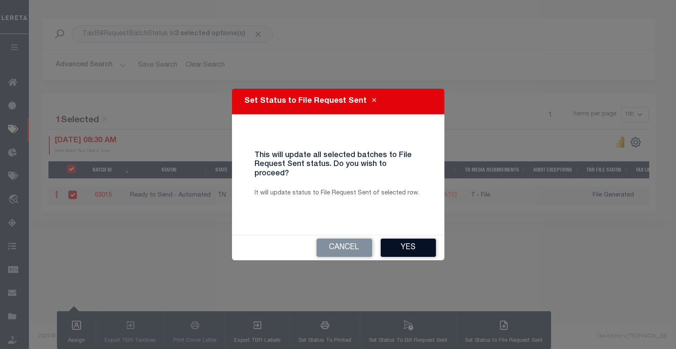
click at [414, 239] on button "Yes" at bounding box center [408, 248] width 55 height 18
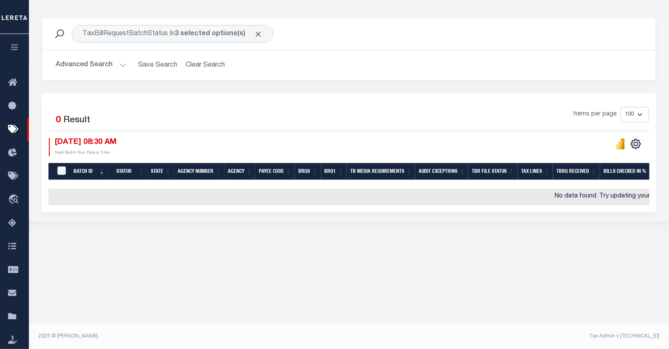
click at [103, 71] on button "Advanced Search" at bounding box center [91, 65] width 71 height 17
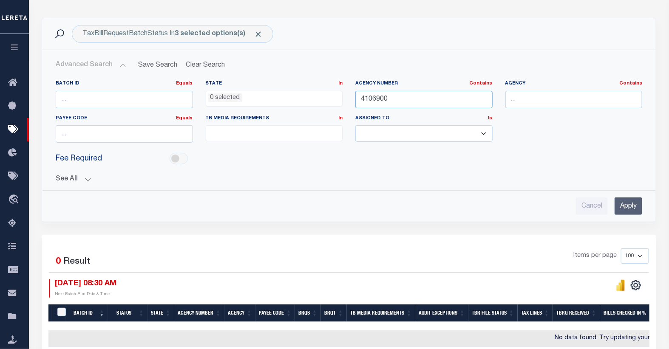
click at [371, 101] on input "4106900" at bounding box center [423, 99] width 137 height 17
type input "410740101"
click at [626, 207] on input "Apply" at bounding box center [629, 206] width 28 height 17
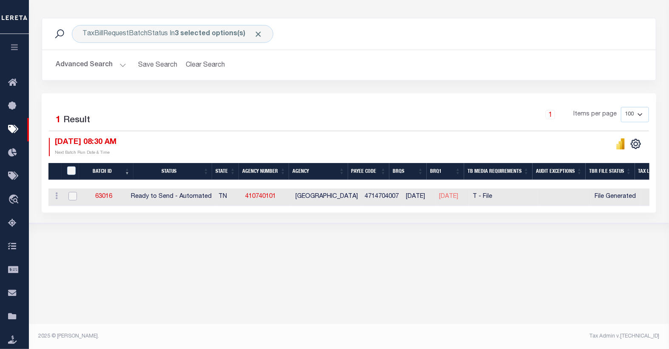
click at [69, 196] on input "checkbox" at bounding box center [72, 196] width 9 height 9
checkbox input "true"
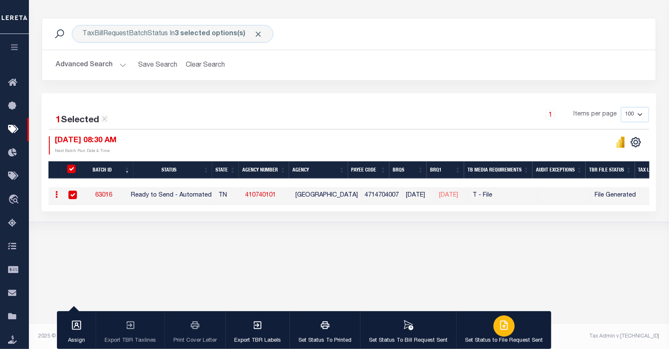
click at [503, 327] on icon "button" at bounding box center [504, 325] width 10 height 10
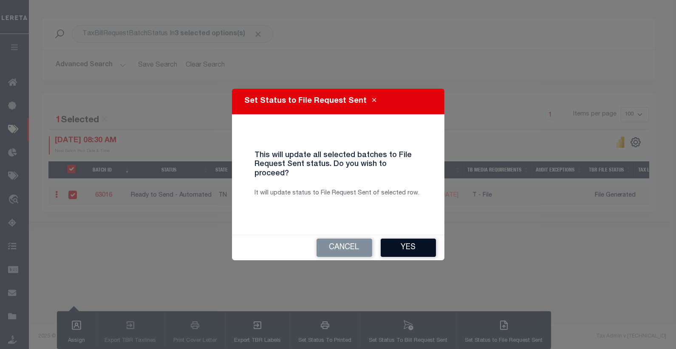
click at [410, 244] on button "Yes" at bounding box center [408, 248] width 55 height 18
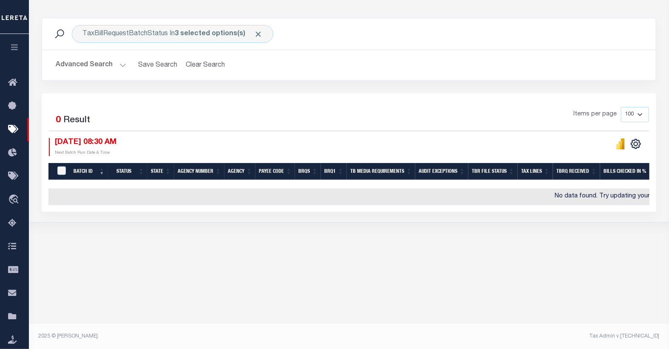
click at [100, 66] on button "Advanced Search" at bounding box center [91, 65] width 71 height 17
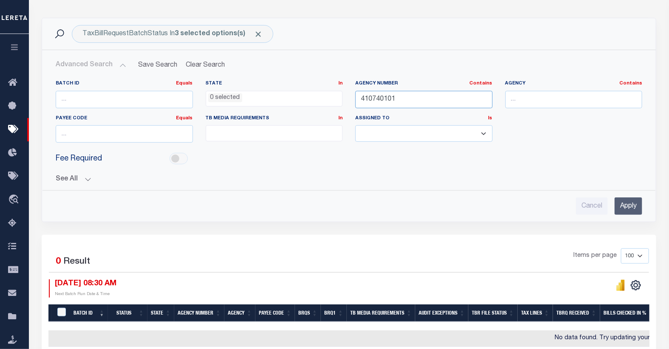
click at [380, 98] on input "410740101" at bounding box center [423, 99] width 137 height 17
type input "410840000"
click at [631, 205] on input "Apply" at bounding box center [629, 206] width 28 height 17
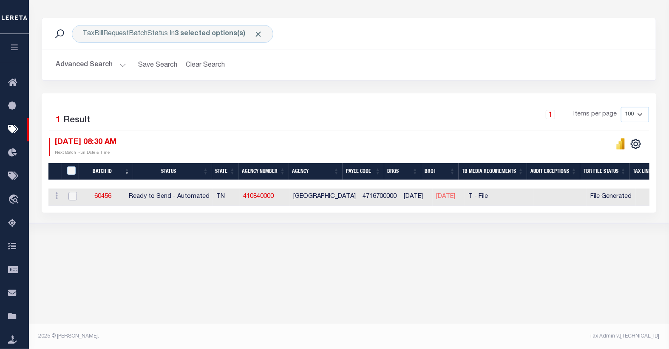
click at [71, 197] on input "checkbox" at bounding box center [72, 196] width 9 height 9
checkbox input "true"
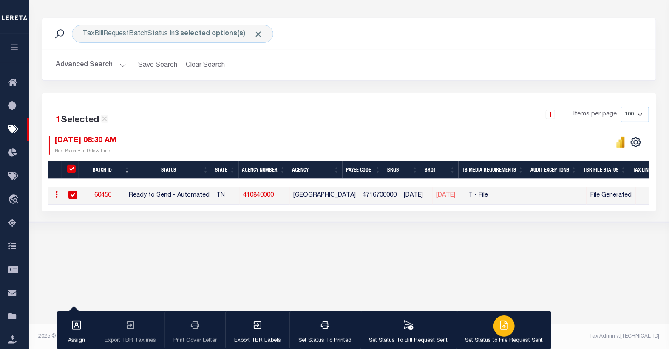
click at [503, 327] on icon "button" at bounding box center [504, 325] width 10 height 10
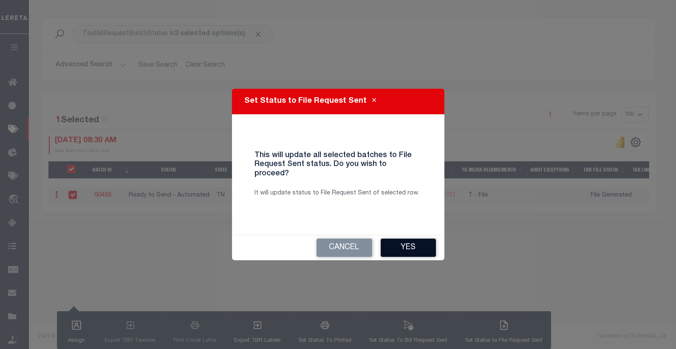
click at [415, 239] on button "Yes" at bounding box center [408, 248] width 55 height 18
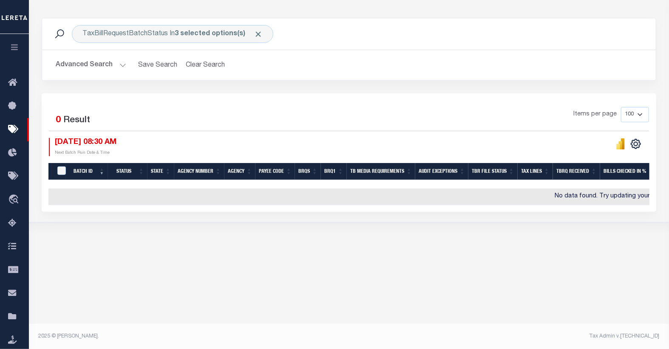
click at [107, 69] on button "Advanced Search" at bounding box center [91, 65] width 71 height 17
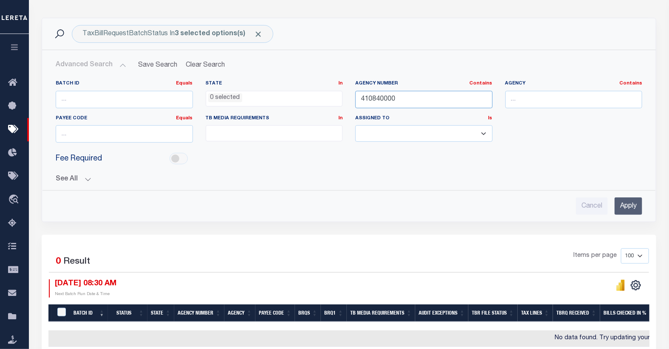
click at [397, 99] on input "410840000" at bounding box center [423, 99] width 137 height 17
type input "410840101"
click at [628, 202] on input "Apply" at bounding box center [629, 206] width 28 height 17
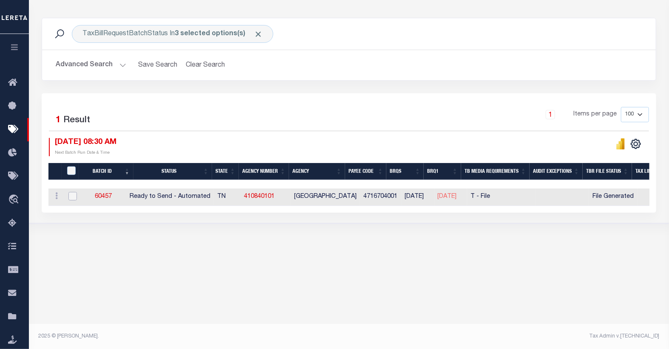
click at [71, 198] on input "checkbox" at bounding box center [72, 196] width 9 height 9
checkbox input "true"
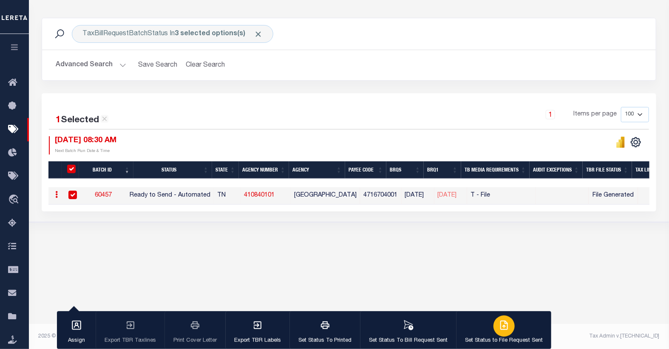
click at [499, 323] on icon "button" at bounding box center [504, 325] width 10 height 10
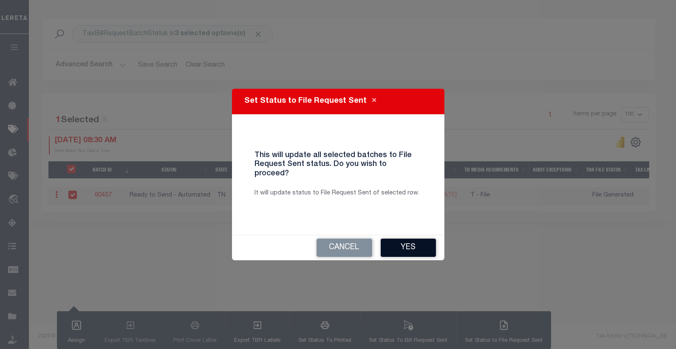
click at [414, 243] on button "Yes" at bounding box center [408, 248] width 55 height 18
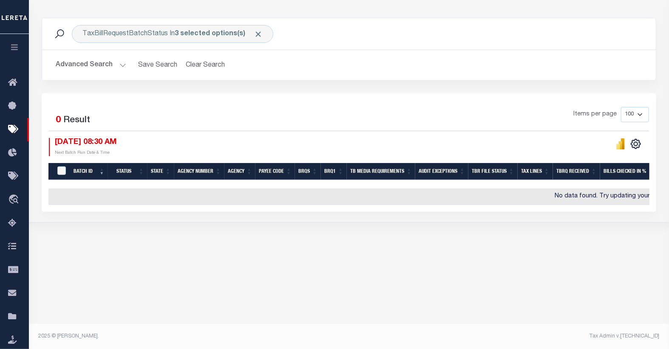
click at [83, 67] on button "Advanced Search" at bounding box center [91, 65] width 71 height 17
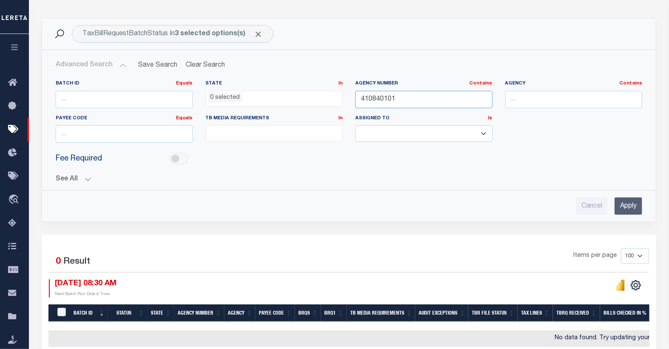
click at [377, 96] on input "410840101" at bounding box center [423, 99] width 137 height 17
type input "410930101"
click at [632, 207] on input "Apply" at bounding box center [629, 206] width 28 height 17
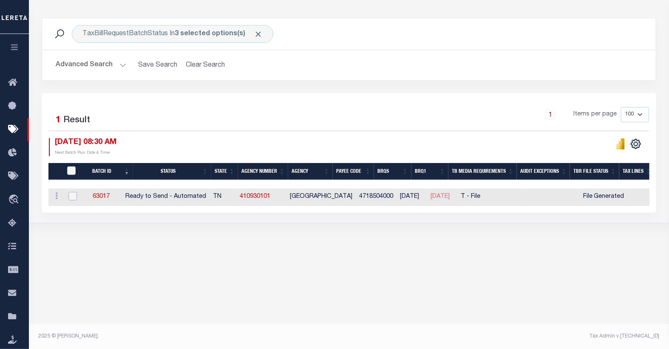
click at [76, 198] on input "checkbox" at bounding box center [72, 196] width 9 height 9
checkbox input "true"
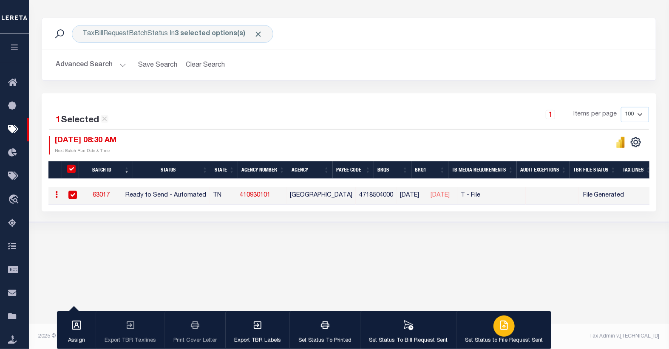
click at [503, 328] on icon "button" at bounding box center [505, 324] width 5 height 7
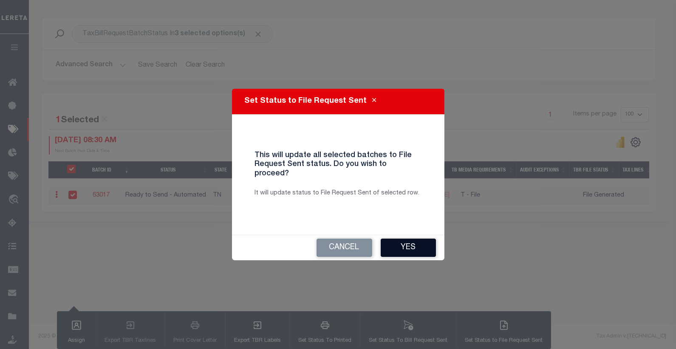
click at [408, 244] on button "Yes" at bounding box center [408, 248] width 55 height 18
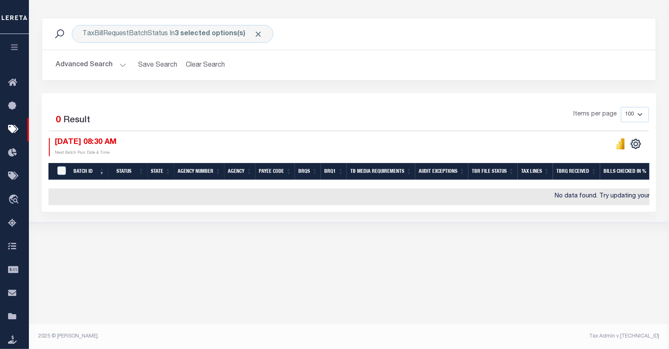
click at [94, 69] on button "Advanced Search" at bounding box center [91, 65] width 71 height 17
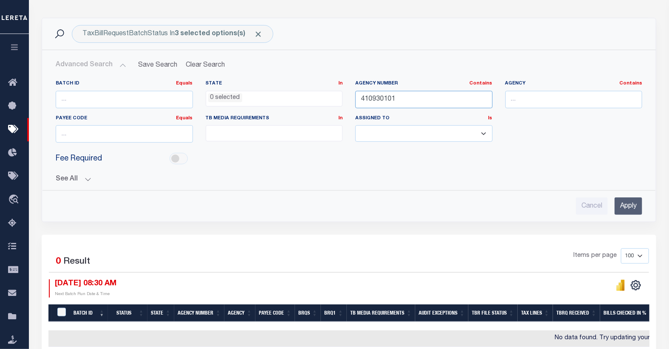
click at [381, 96] on input "410930101" at bounding box center [423, 99] width 137 height 17
type input "410950102"
click at [631, 211] on input "Apply" at bounding box center [629, 206] width 28 height 17
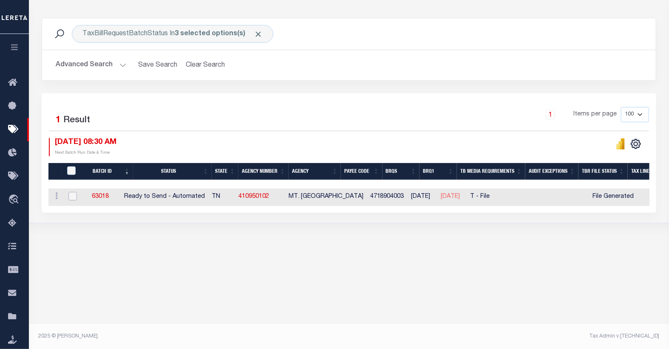
click at [70, 197] on input "checkbox" at bounding box center [72, 196] width 9 height 9
checkbox input "true"
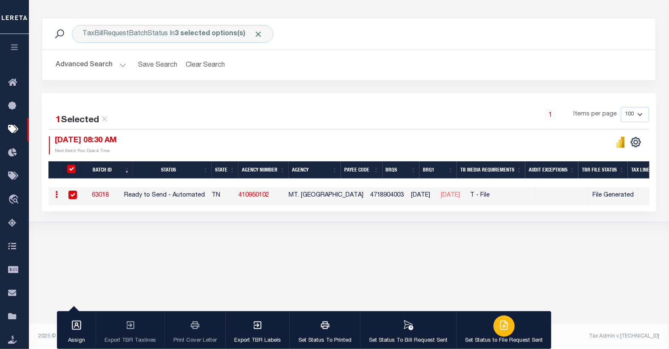
click at [499, 325] on icon "button" at bounding box center [504, 325] width 10 height 10
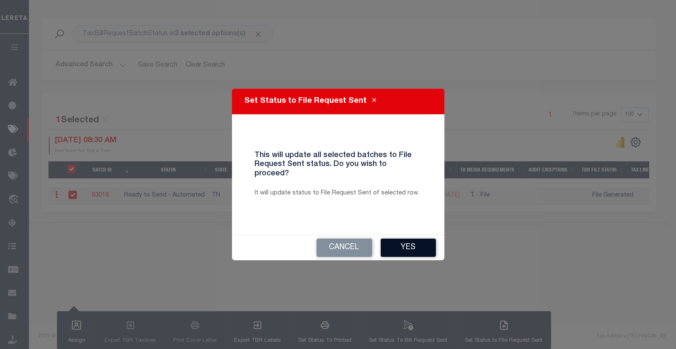
click at [404, 244] on button "Yes" at bounding box center [408, 248] width 55 height 18
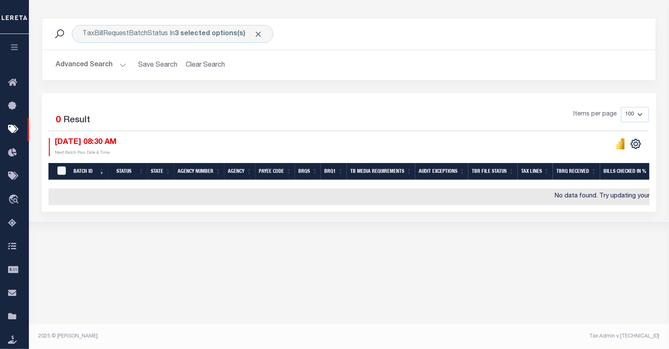
click at [82, 67] on button "Advanced Search" at bounding box center [91, 65] width 71 height 17
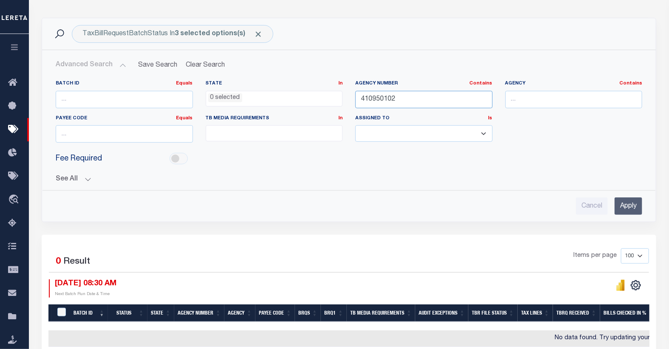
click at [376, 98] on input "410950102" at bounding box center [423, 99] width 137 height 17
type input "420500000"
click at [627, 210] on input "Apply" at bounding box center [629, 206] width 28 height 17
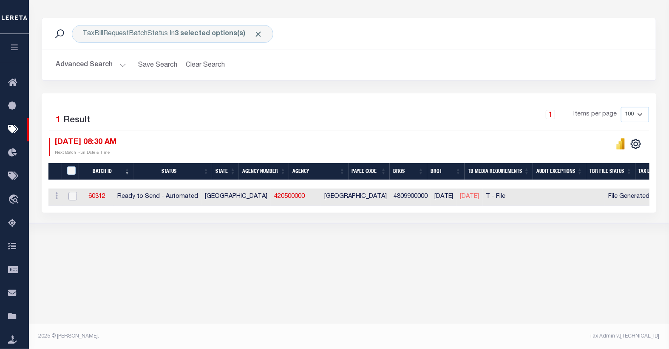
click at [68, 197] on input "checkbox" at bounding box center [72, 196] width 9 height 9
checkbox input "true"
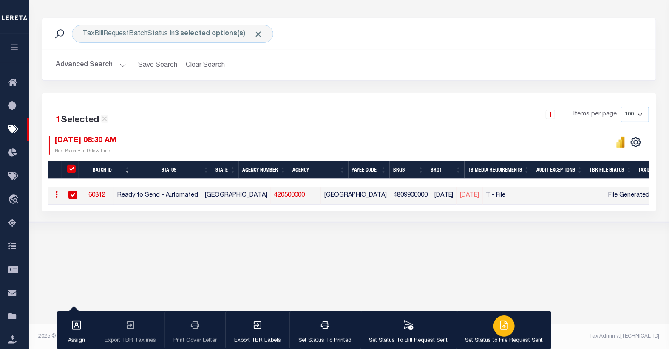
click at [501, 322] on icon "button" at bounding box center [504, 325] width 7 height 9
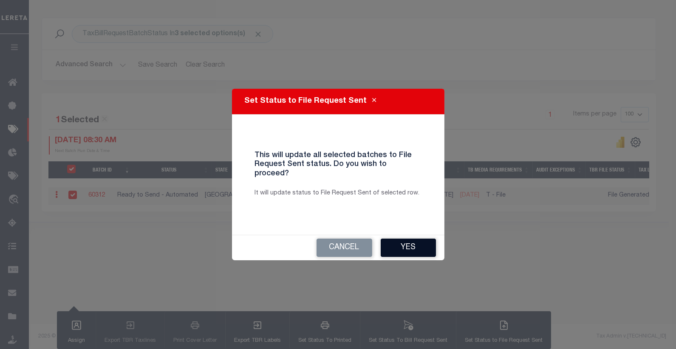
click at [410, 243] on button "Yes" at bounding box center [408, 248] width 55 height 18
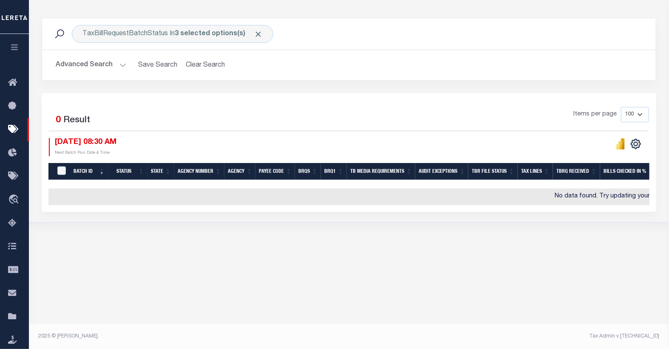
click at [94, 61] on button "Advanced Search" at bounding box center [91, 65] width 71 height 17
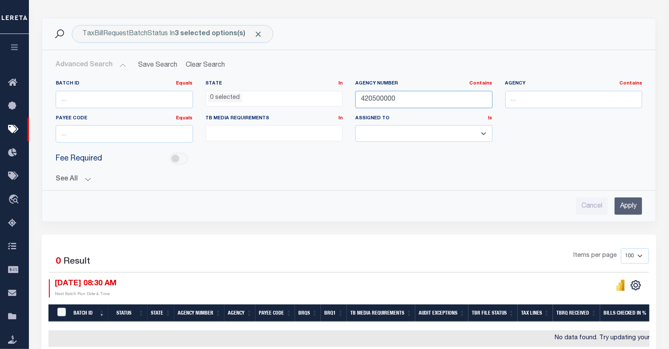
click at [378, 99] on input "420500000" at bounding box center [423, 99] width 137 height 17
type input "420610000"
click at [625, 198] on input "Apply" at bounding box center [629, 206] width 28 height 17
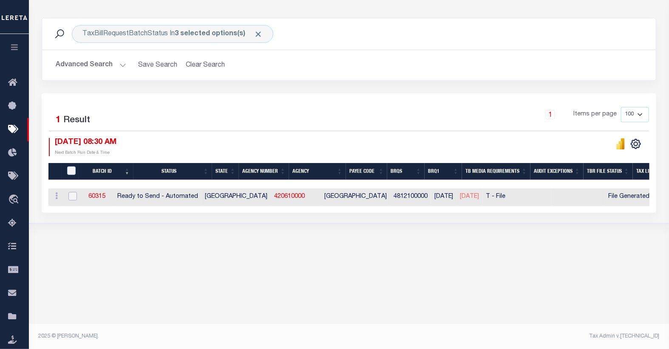
click at [73, 196] on input "checkbox" at bounding box center [72, 196] width 9 height 9
checkbox input "true"
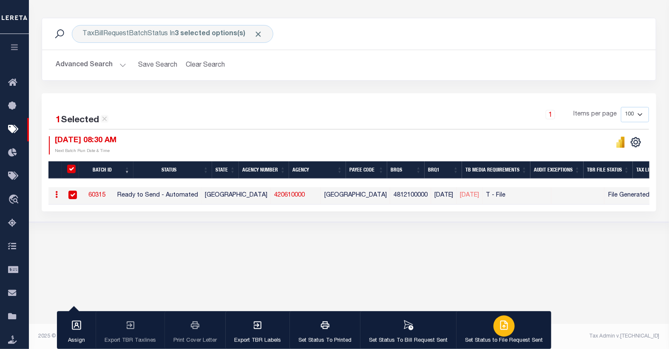
click at [503, 327] on icon "button" at bounding box center [505, 324] width 5 height 7
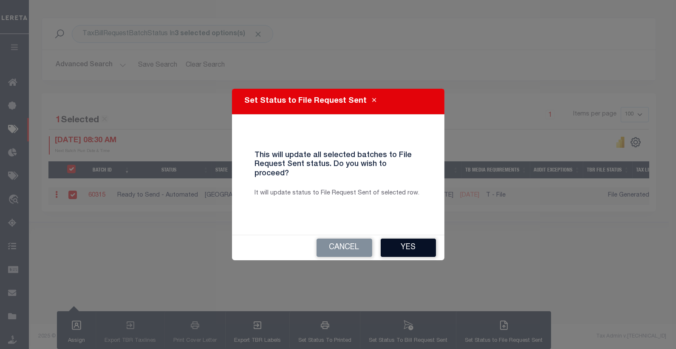
click at [406, 242] on button "Yes" at bounding box center [408, 248] width 55 height 18
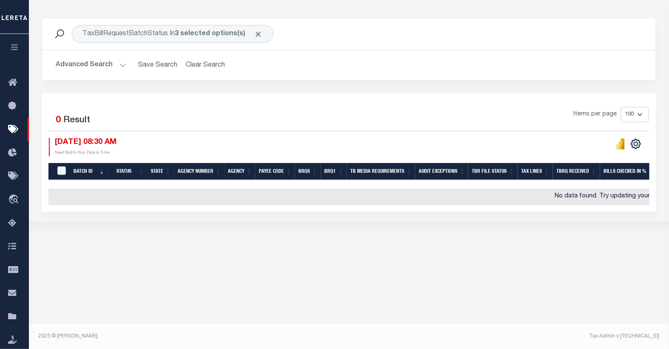
click at [73, 66] on button "Advanced Search" at bounding box center [91, 65] width 71 height 17
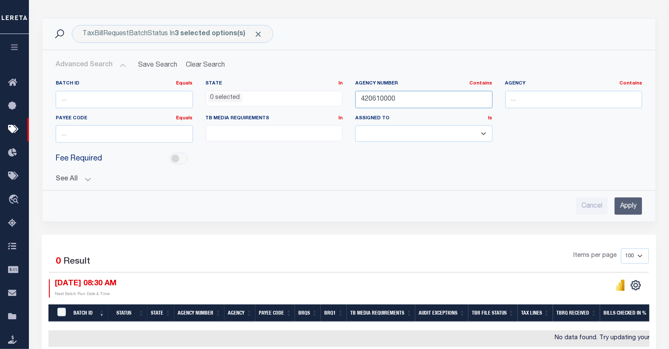
click at [388, 97] on input "420610000" at bounding box center [423, 99] width 137 height 17
type input "4215500"
click at [621, 213] on input "Apply" at bounding box center [629, 206] width 28 height 17
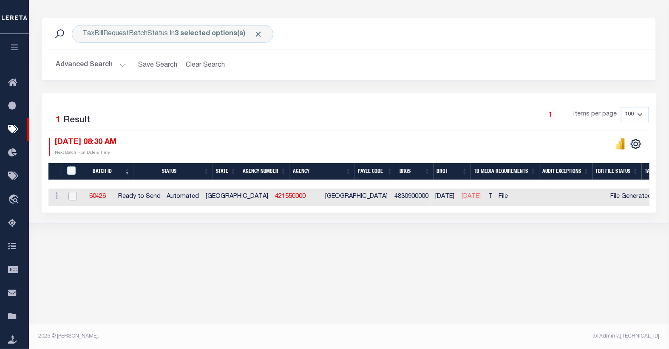
click at [73, 196] on input "checkbox" at bounding box center [72, 196] width 9 height 9
checkbox input "true"
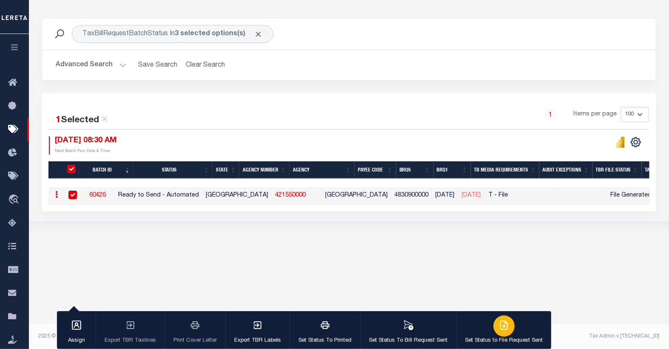
click at [501, 322] on icon "button" at bounding box center [504, 325] width 7 height 9
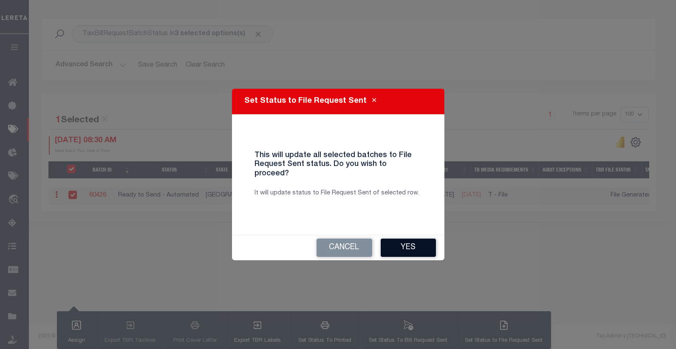
click at [391, 244] on button "Yes" at bounding box center [408, 248] width 55 height 18
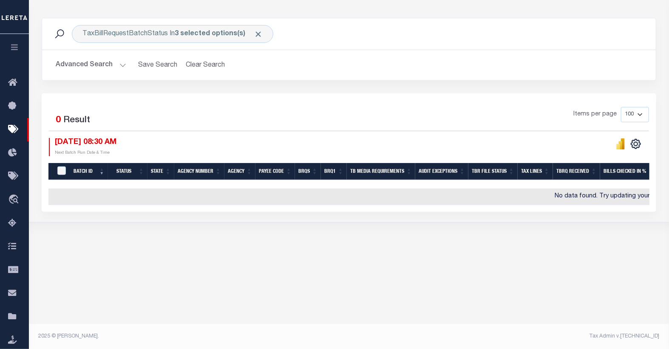
click at [98, 65] on button "Advanced Search" at bounding box center [91, 65] width 71 height 17
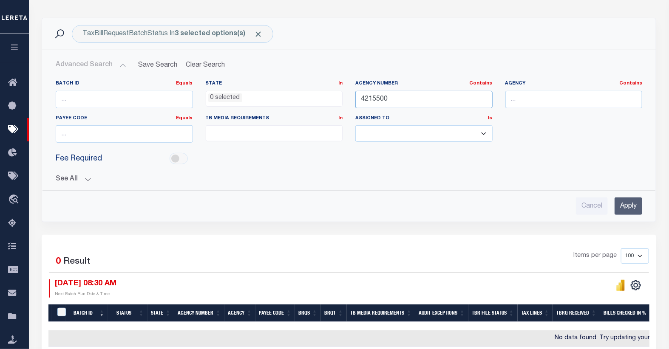
click at [379, 99] on input "4215500" at bounding box center [423, 99] width 137 height 17
type input "4218100"
click at [622, 203] on input "Apply" at bounding box center [629, 206] width 28 height 17
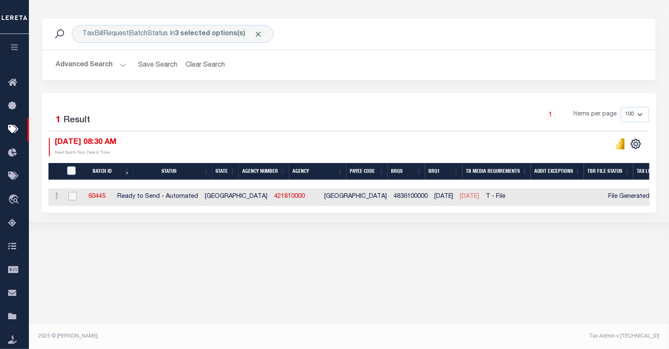
click at [71, 200] on input "checkbox" at bounding box center [72, 196] width 9 height 9
checkbox input "true"
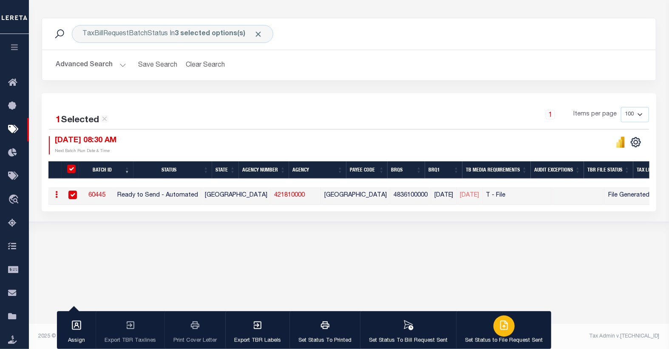
click at [501, 326] on icon "button" at bounding box center [504, 325] width 7 height 9
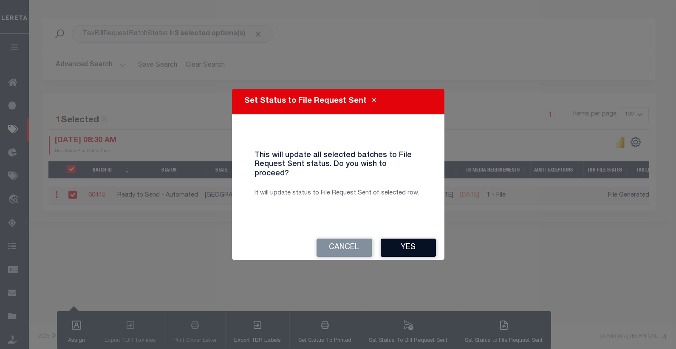
click at [405, 244] on button "Yes" at bounding box center [408, 248] width 55 height 18
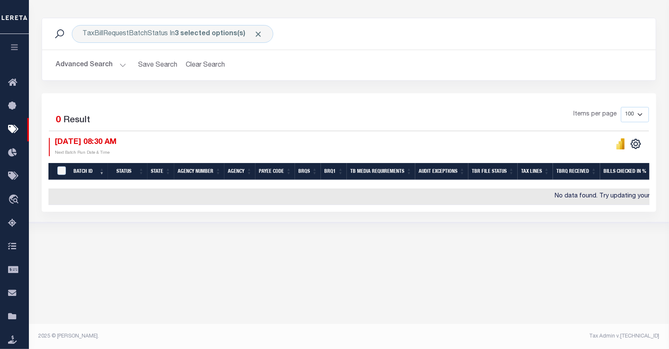
click at [99, 64] on button "Advanced Search" at bounding box center [91, 65] width 71 height 17
